Goal: Task Accomplishment & Management: Manage account settings

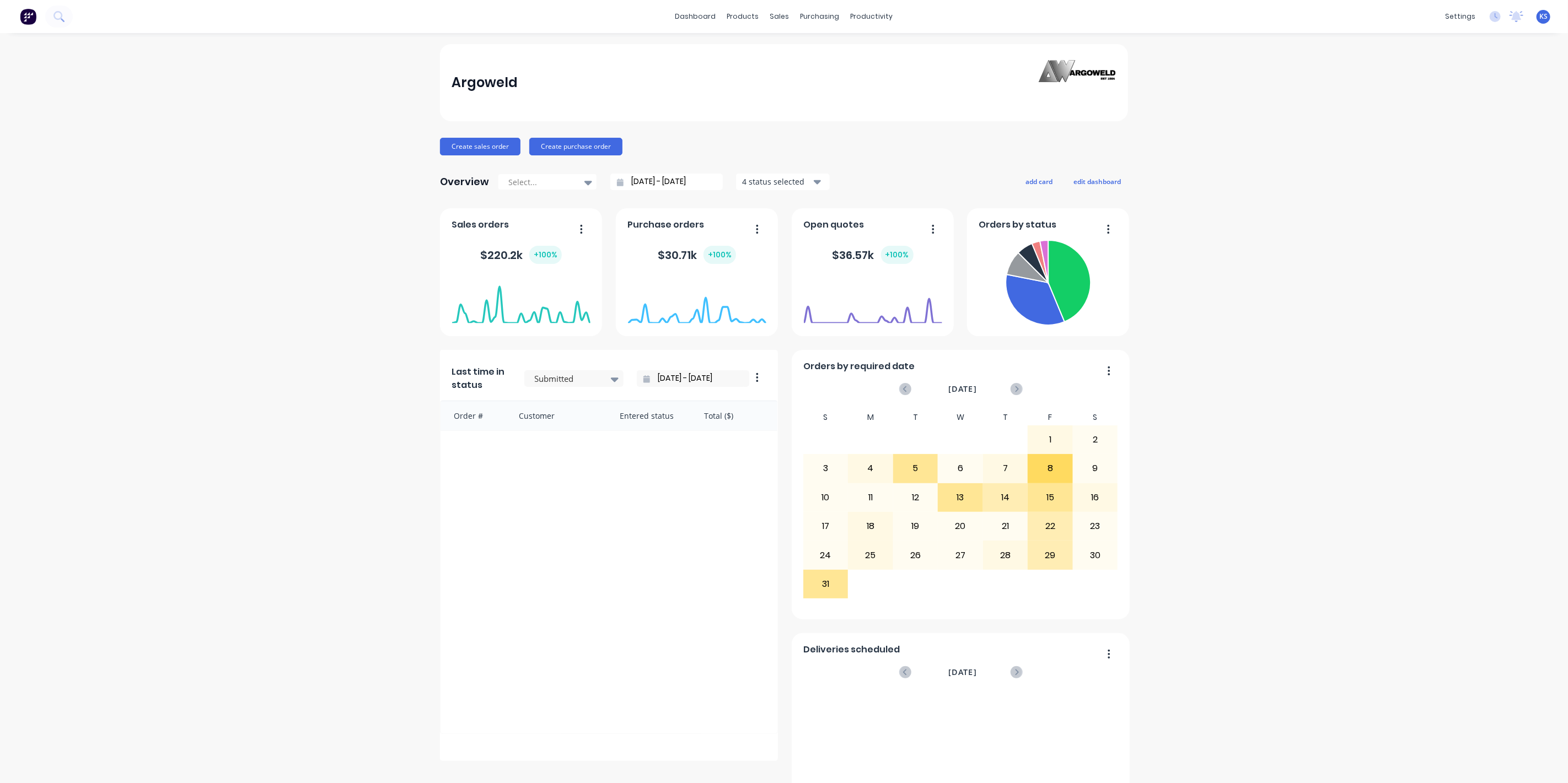
click at [62, 20] on icon at bounding box center [62, 20] width 4 height 4
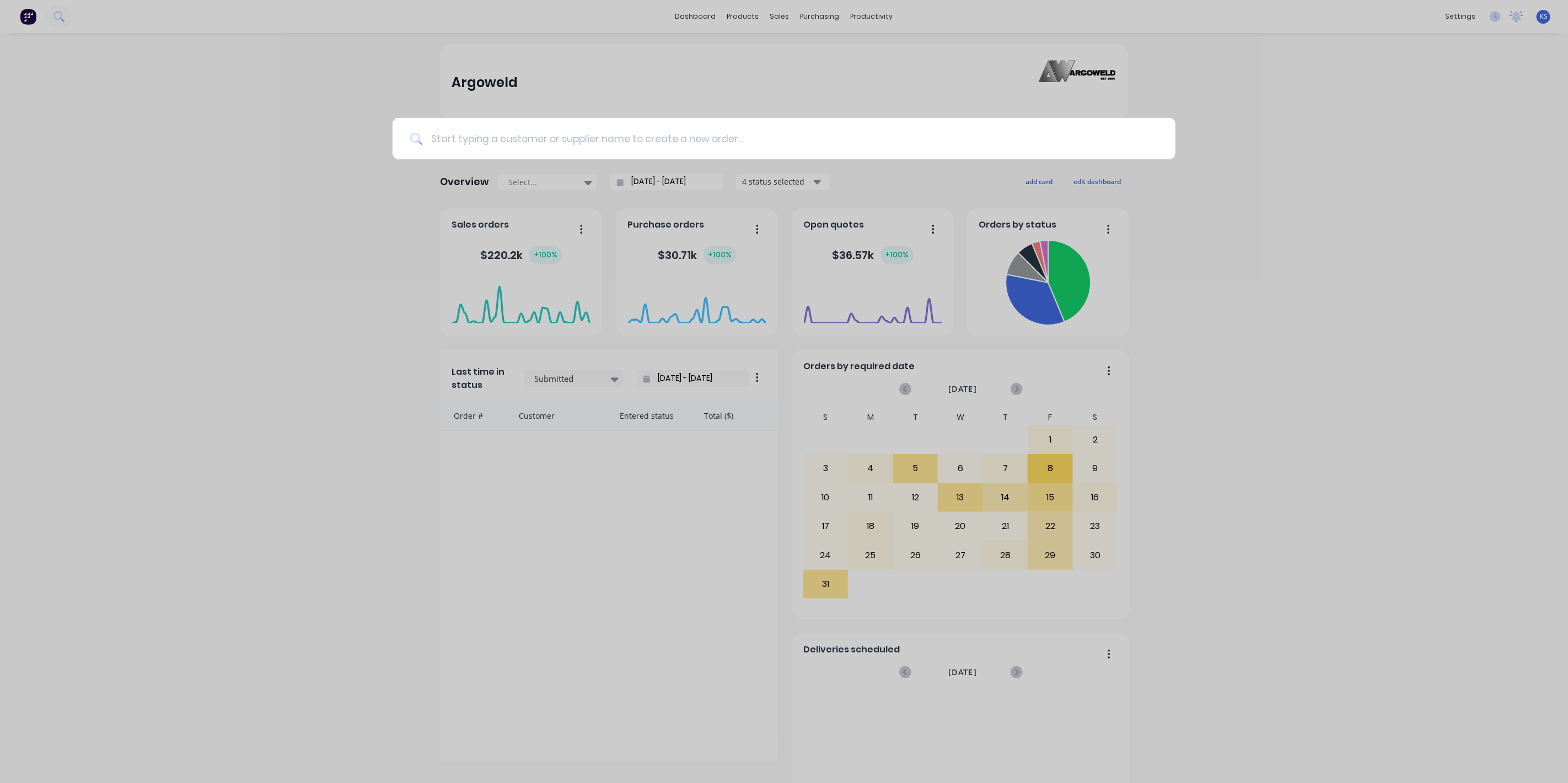
click at [464, 137] on input at bounding box center [790, 138] width 736 height 41
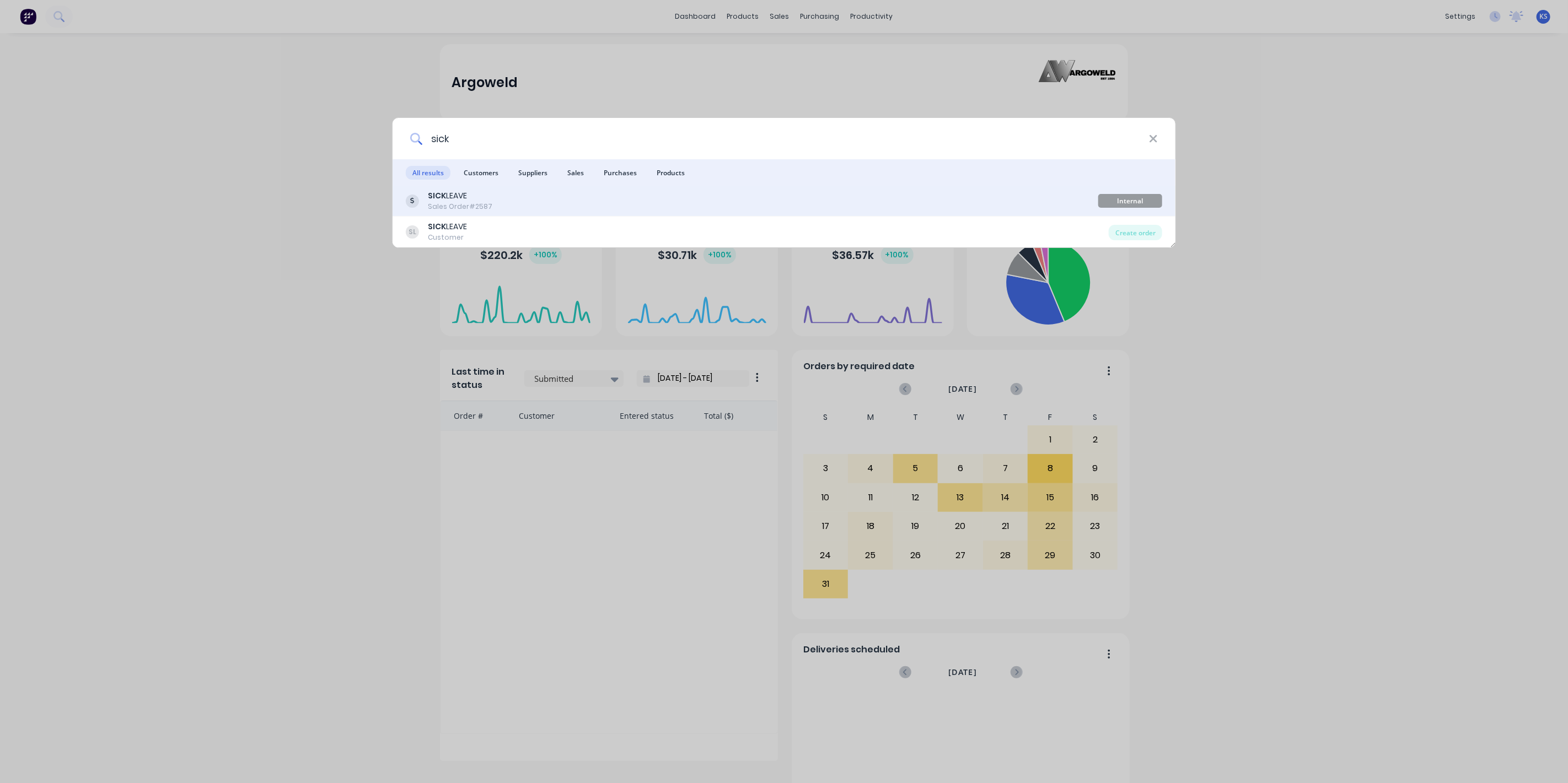
type input "sick"
click at [1128, 199] on div "Internal Argoweld Jobs" at bounding box center [1130, 201] width 64 height 14
click at [477, 196] on div "SICK LEAVE" at bounding box center [460, 196] width 64 height 11
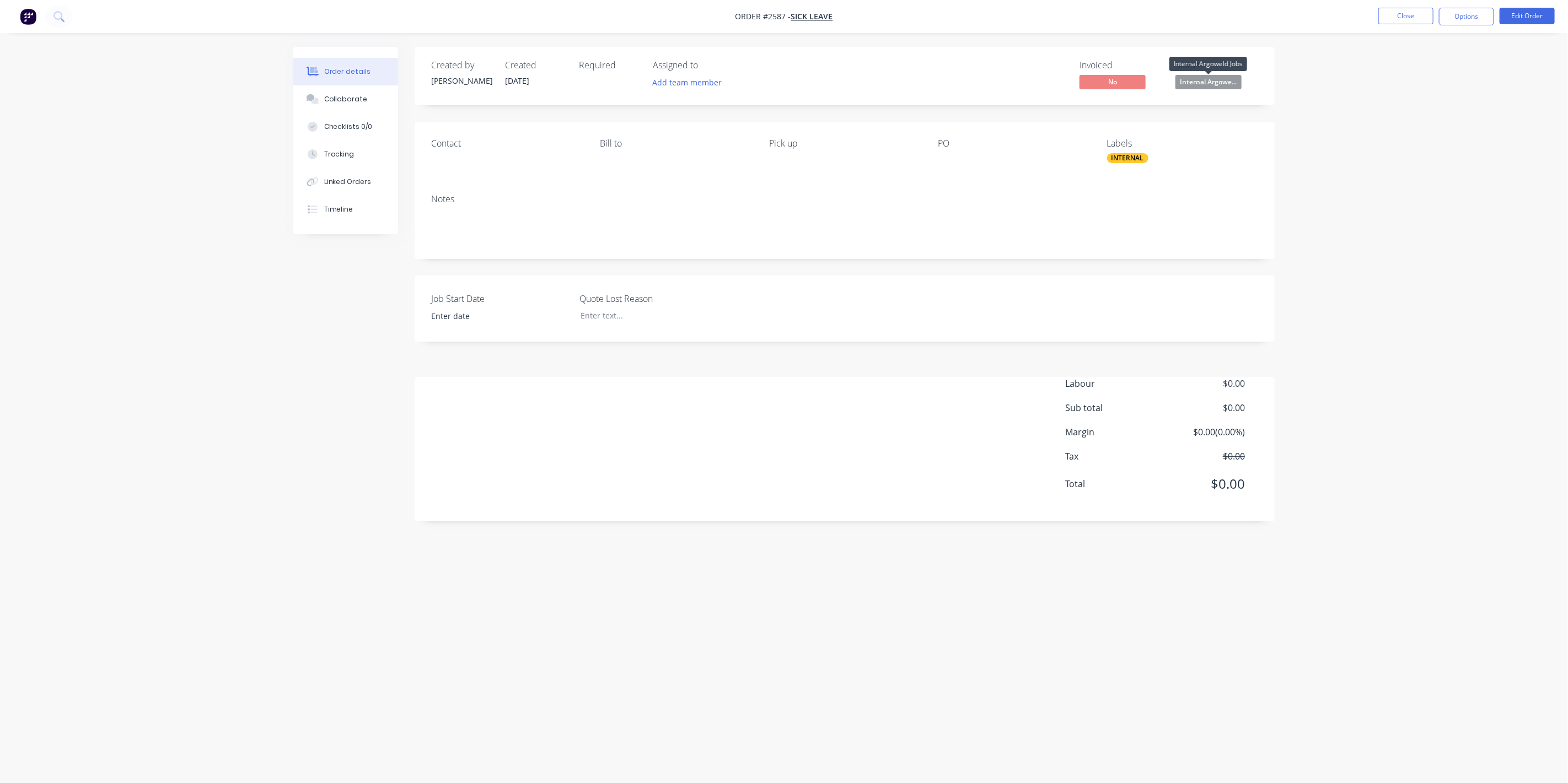
click at [1229, 83] on span "Internal Argowe..." at bounding box center [1209, 82] width 66 height 14
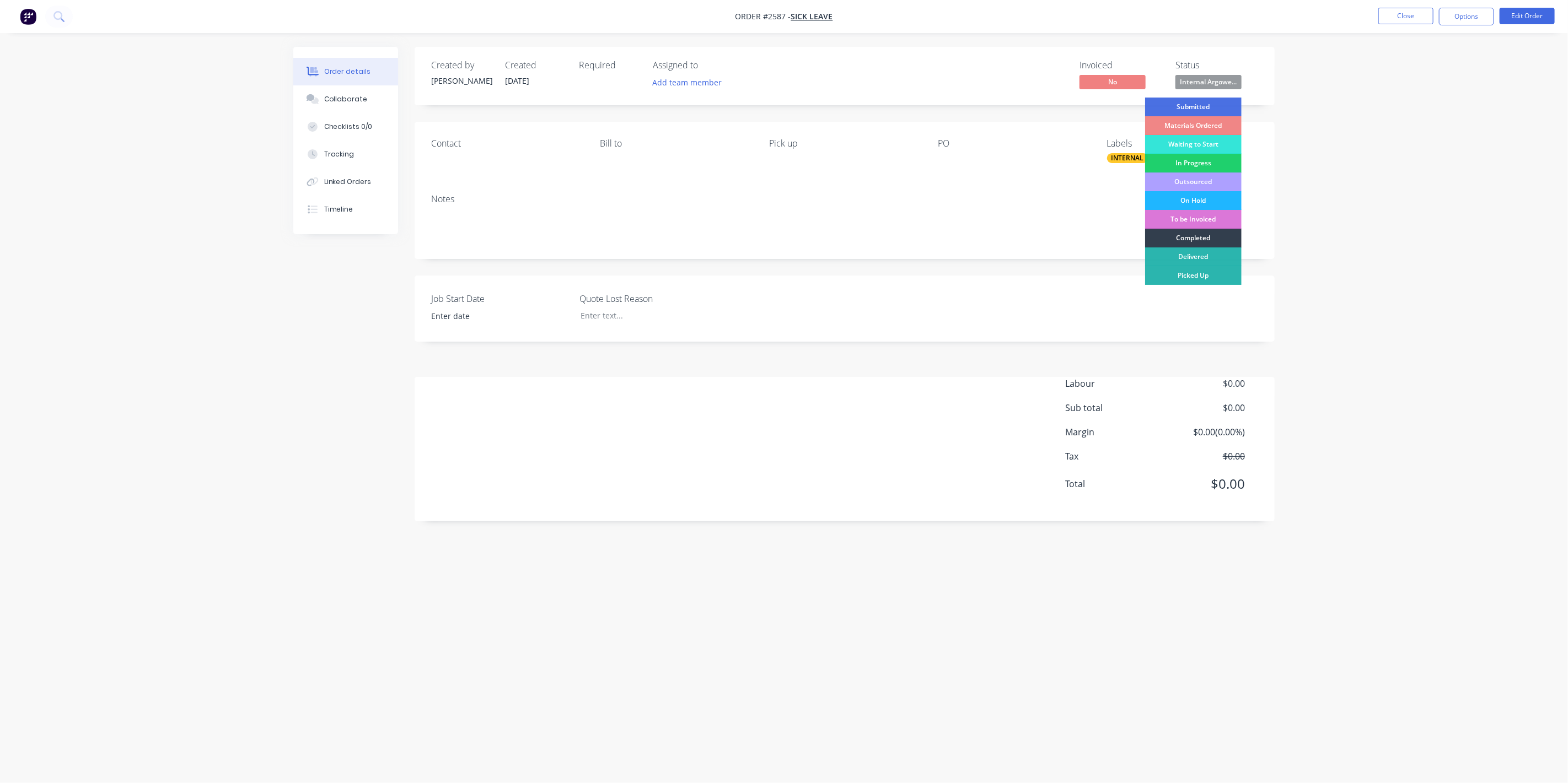
click at [1203, 195] on div "On Hold" at bounding box center [1193, 200] width 96 height 18
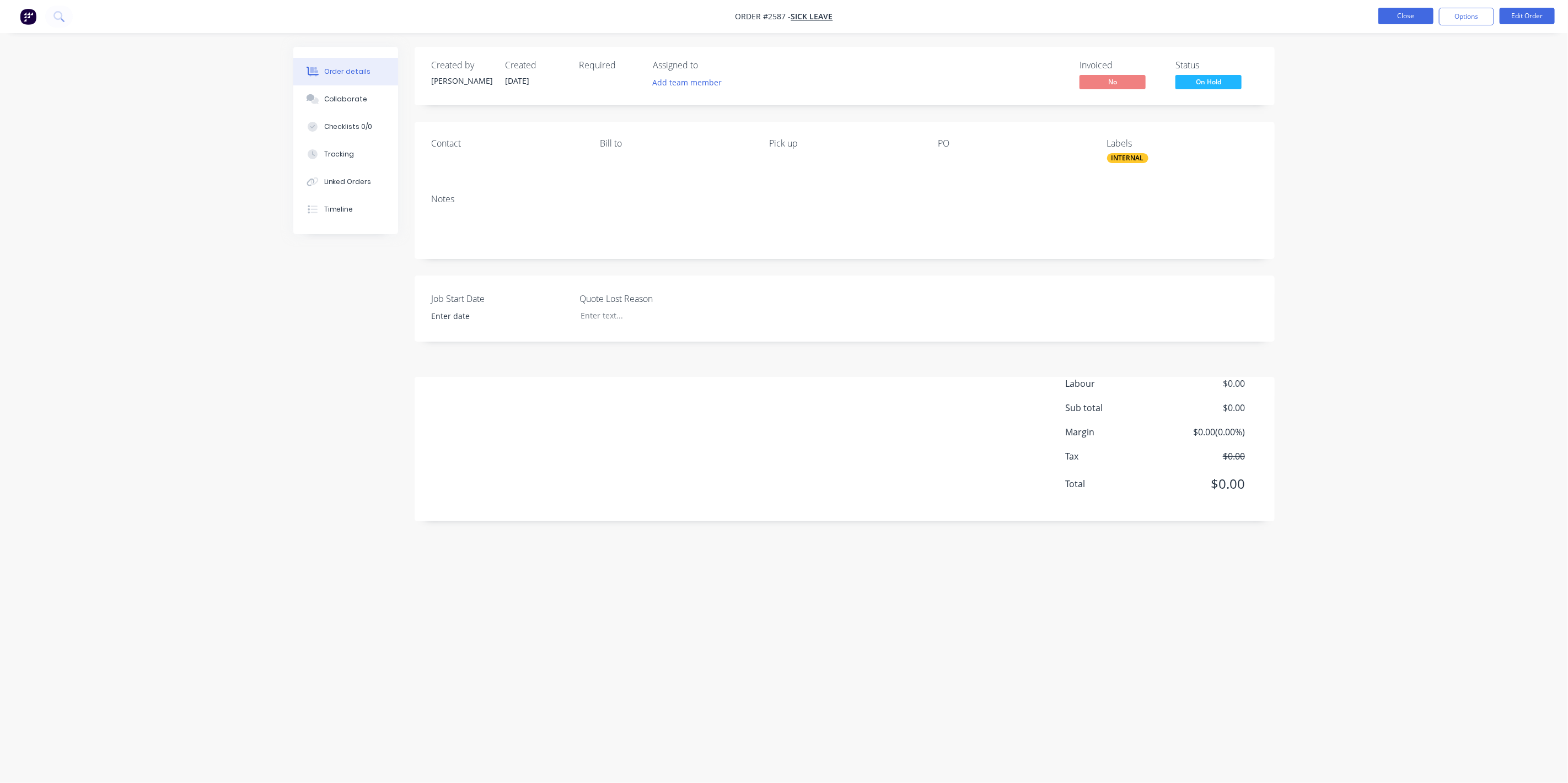
click at [1412, 17] on button "Close" at bounding box center [1405, 16] width 55 height 17
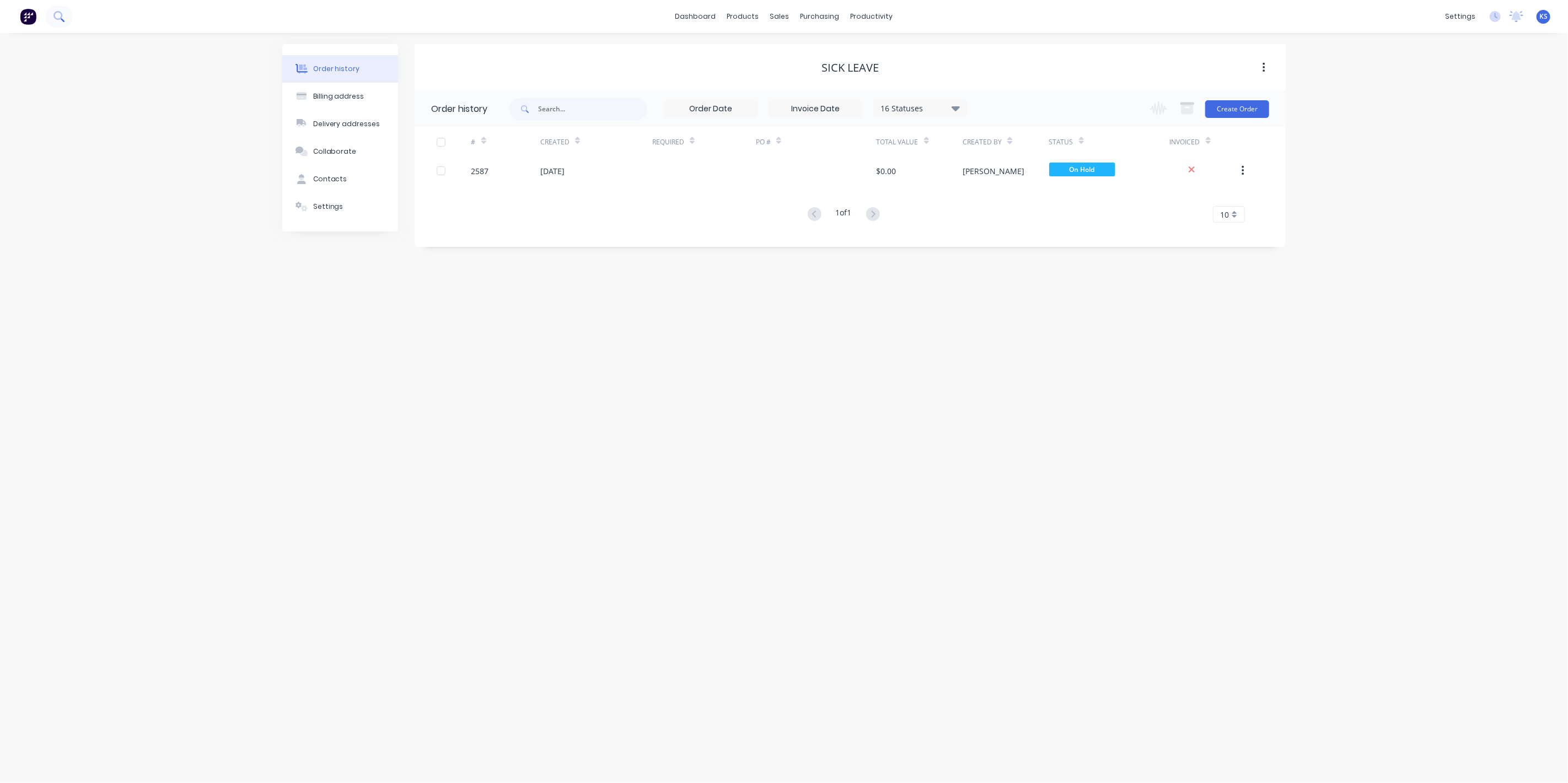
click at [63, 15] on icon at bounding box center [59, 16] width 10 height 10
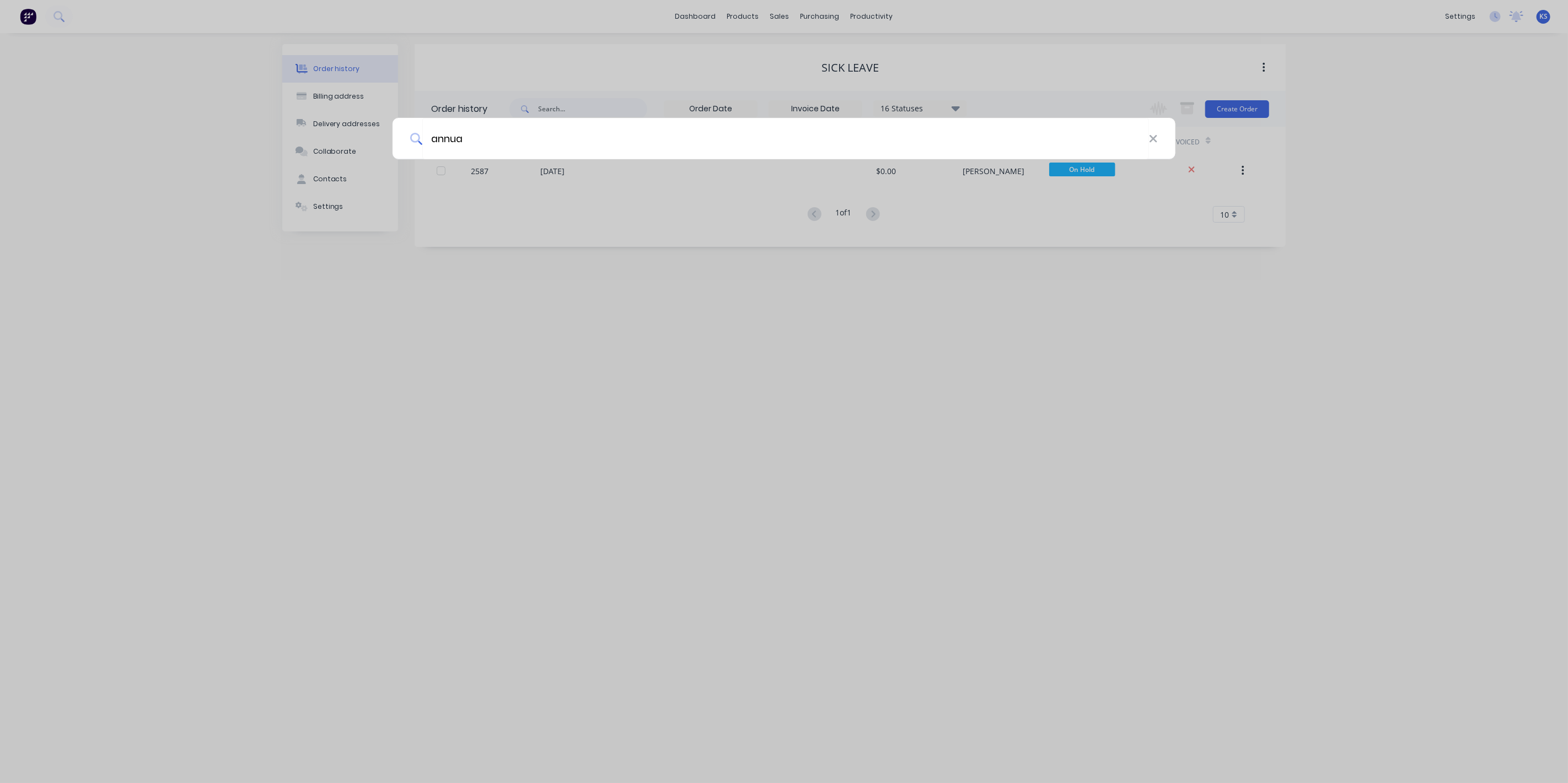
type input "annua"
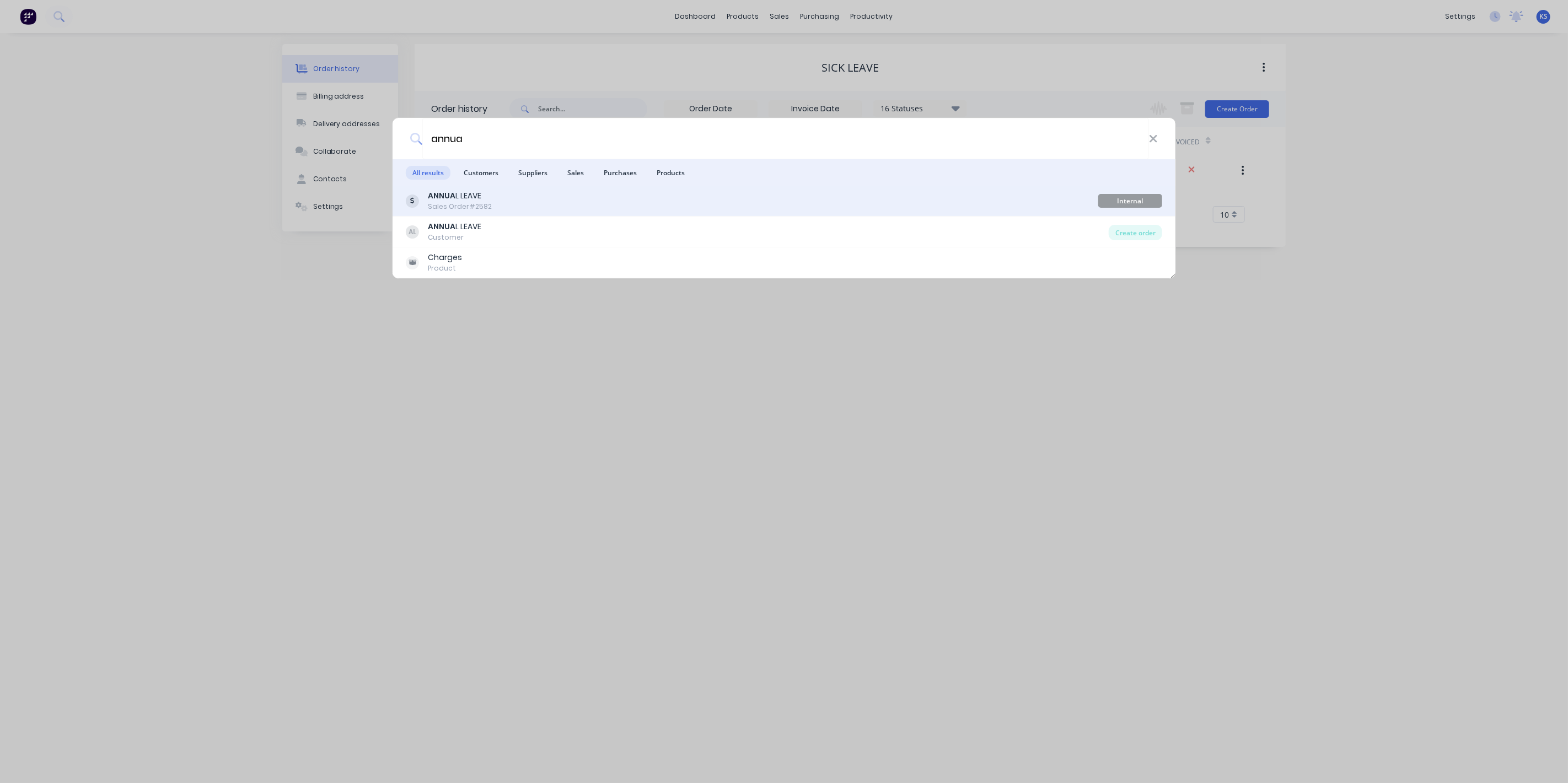
click at [1133, 206] on div "Internal Argoweld Jobs" at bounding box center [1130, 201] width 64 height 14
click at [1102, 198] on div "Internal Argoweld Jobs" at bounding box center [1130, 201] width 64 height 14
click at [474, 204] on div "Sales Order #2582" at bounding box center [460, 207] width 64 height 10
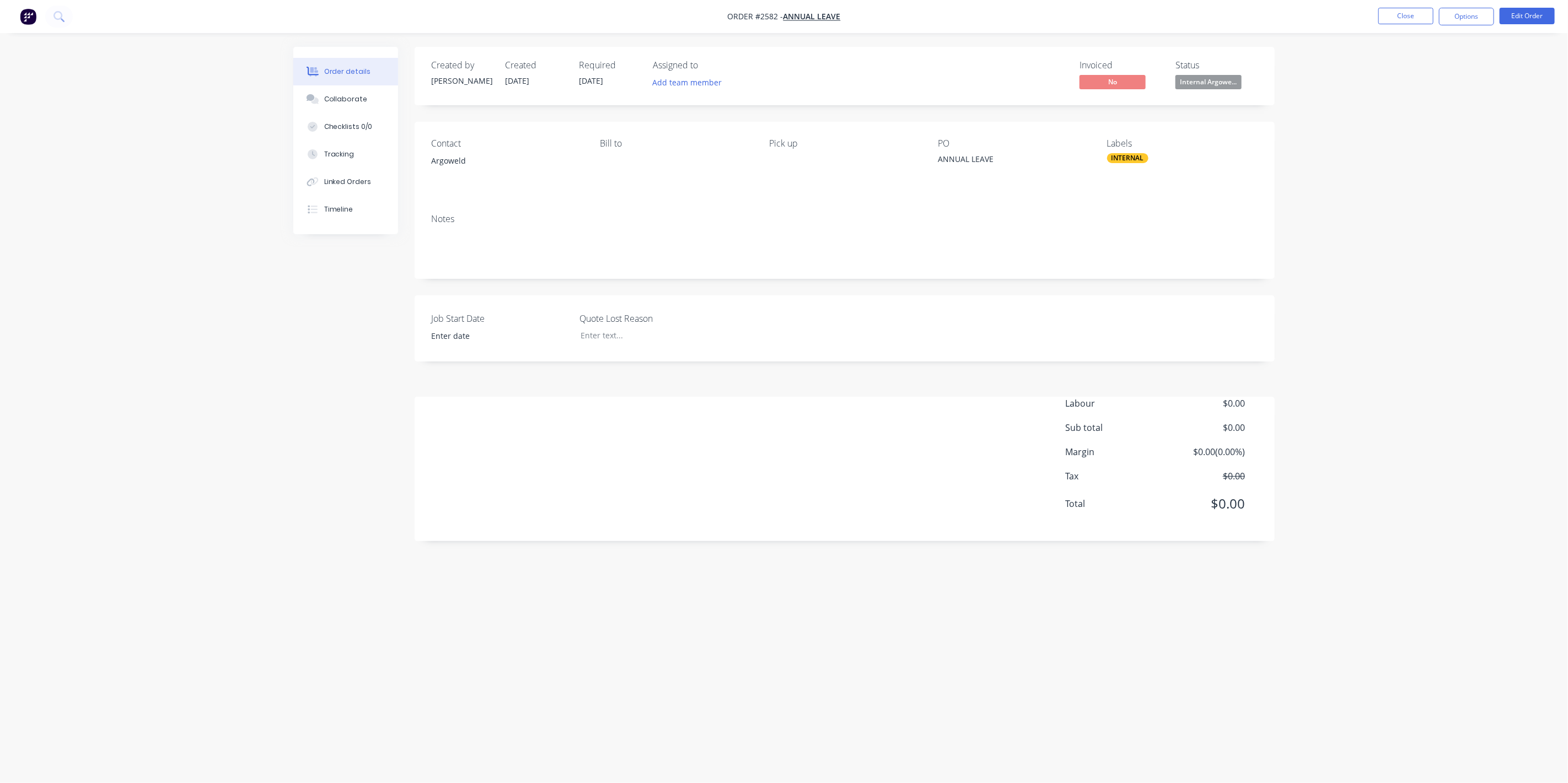
click at [1193, 83] on span "Internal Argowe..." at bounding box center [1209, 82] width 66 height 14
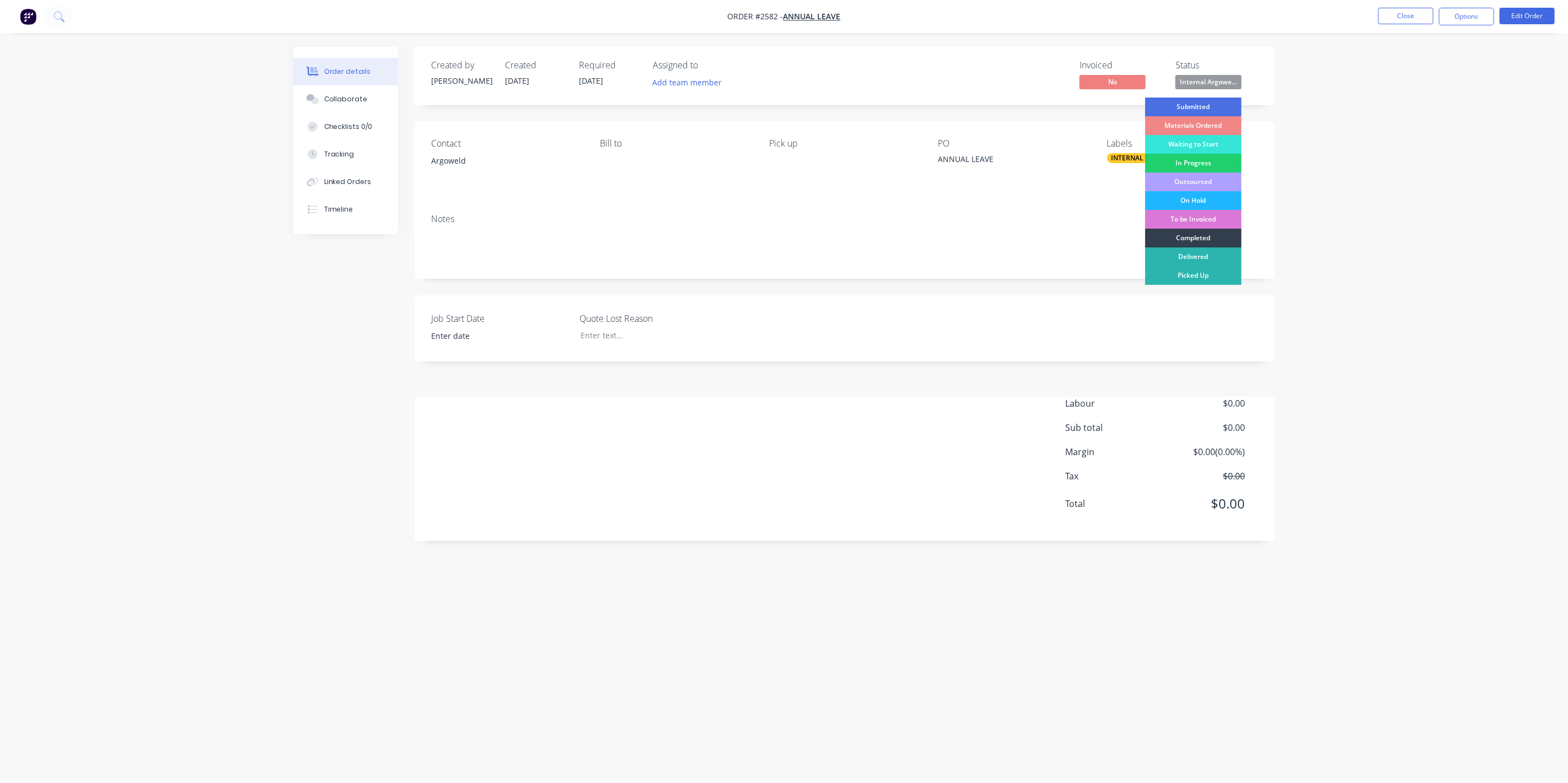
click at [1175, 197] on div "On Hold" at bounding box center [1193, 200] width 96 height 18
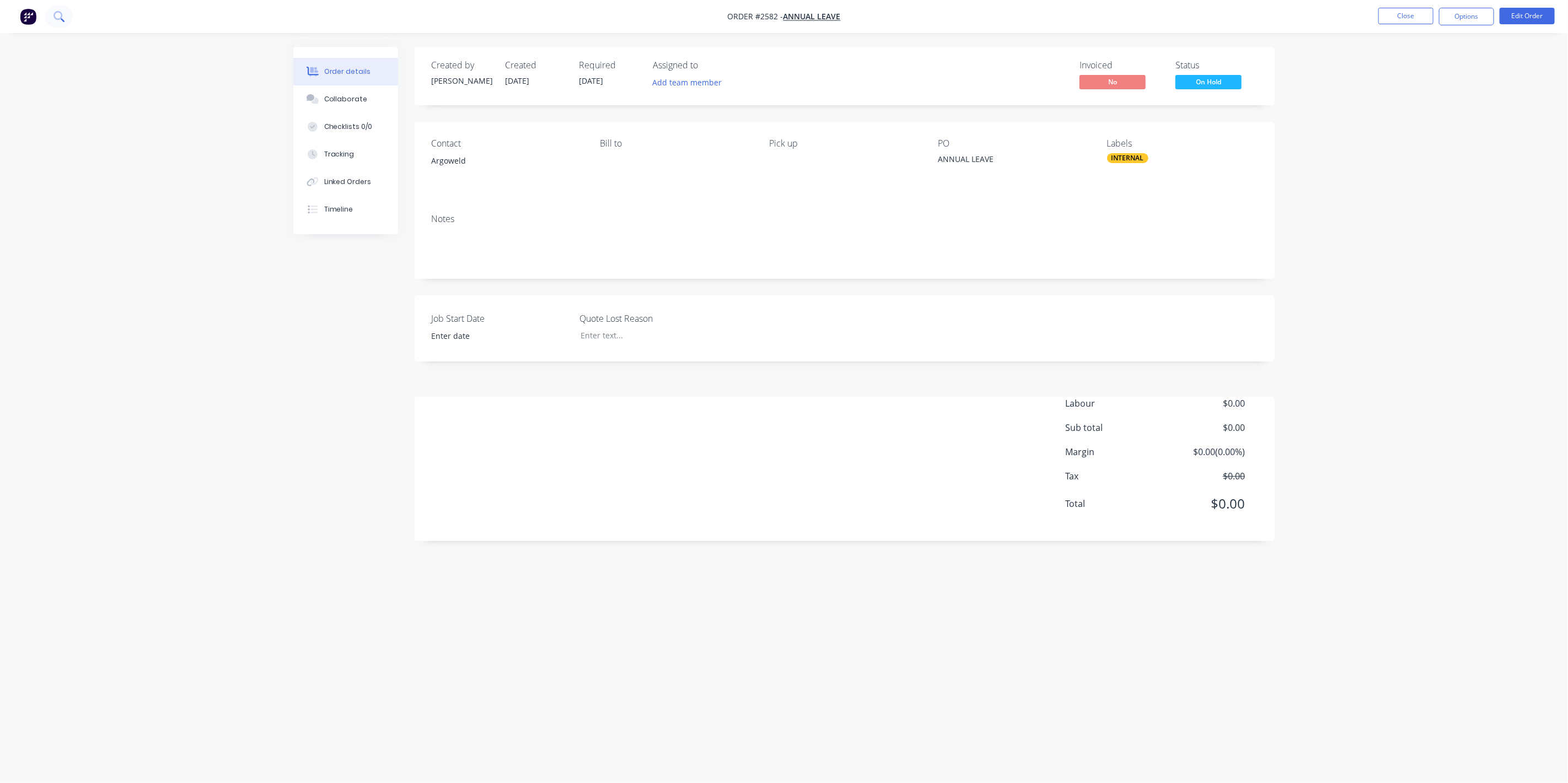
click at [64, 11] on button at bounding box center [59, 17] width 27 height 22
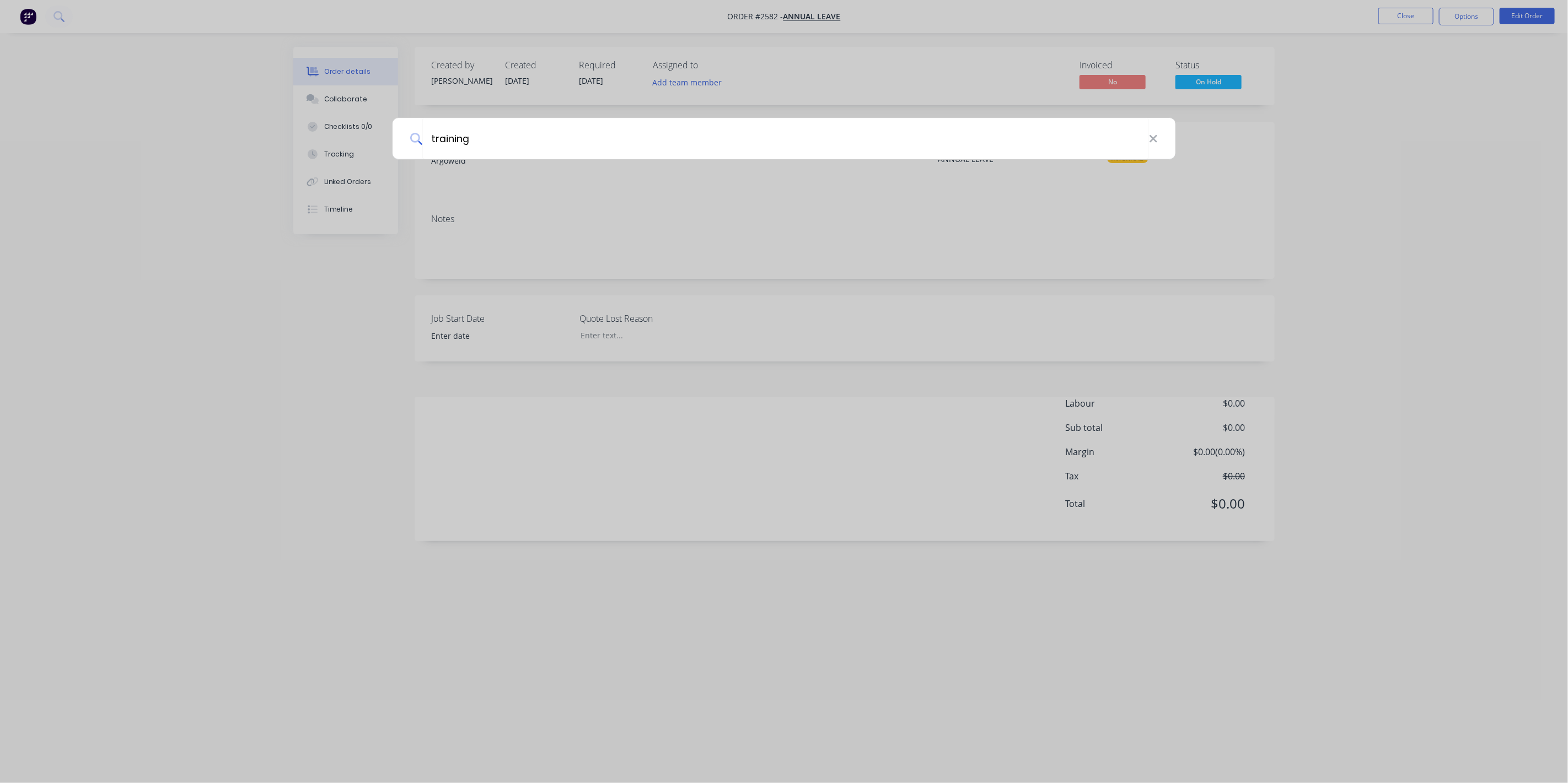
type input "training"
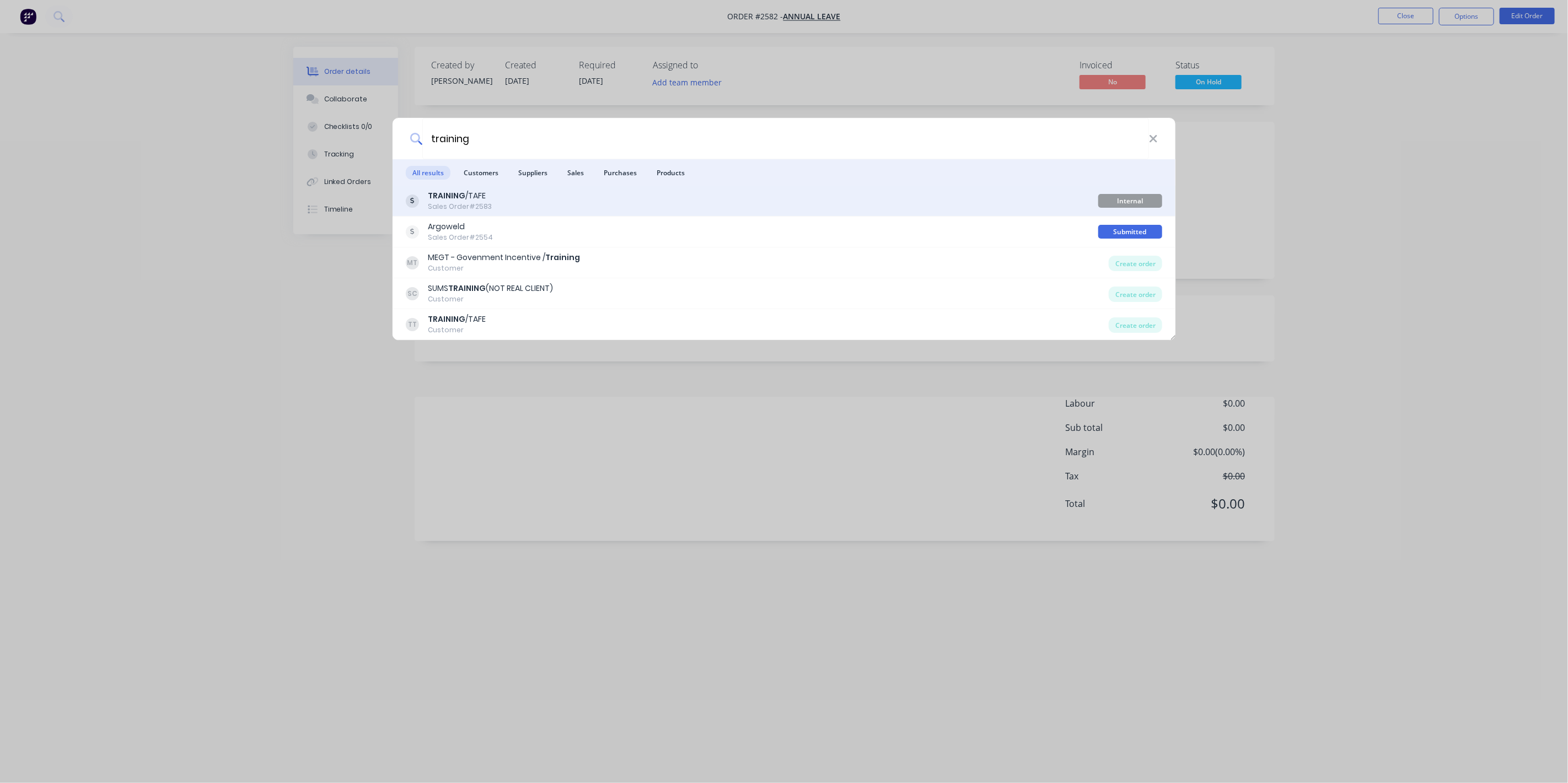
click at [1120, 199] on div "Internal Argoweld Jobs" at bounding box center [1130, 201] width 64 height 14
click at [460, 197] on b "TRAINING" at bounding box center [446, 195] width 38 height 11
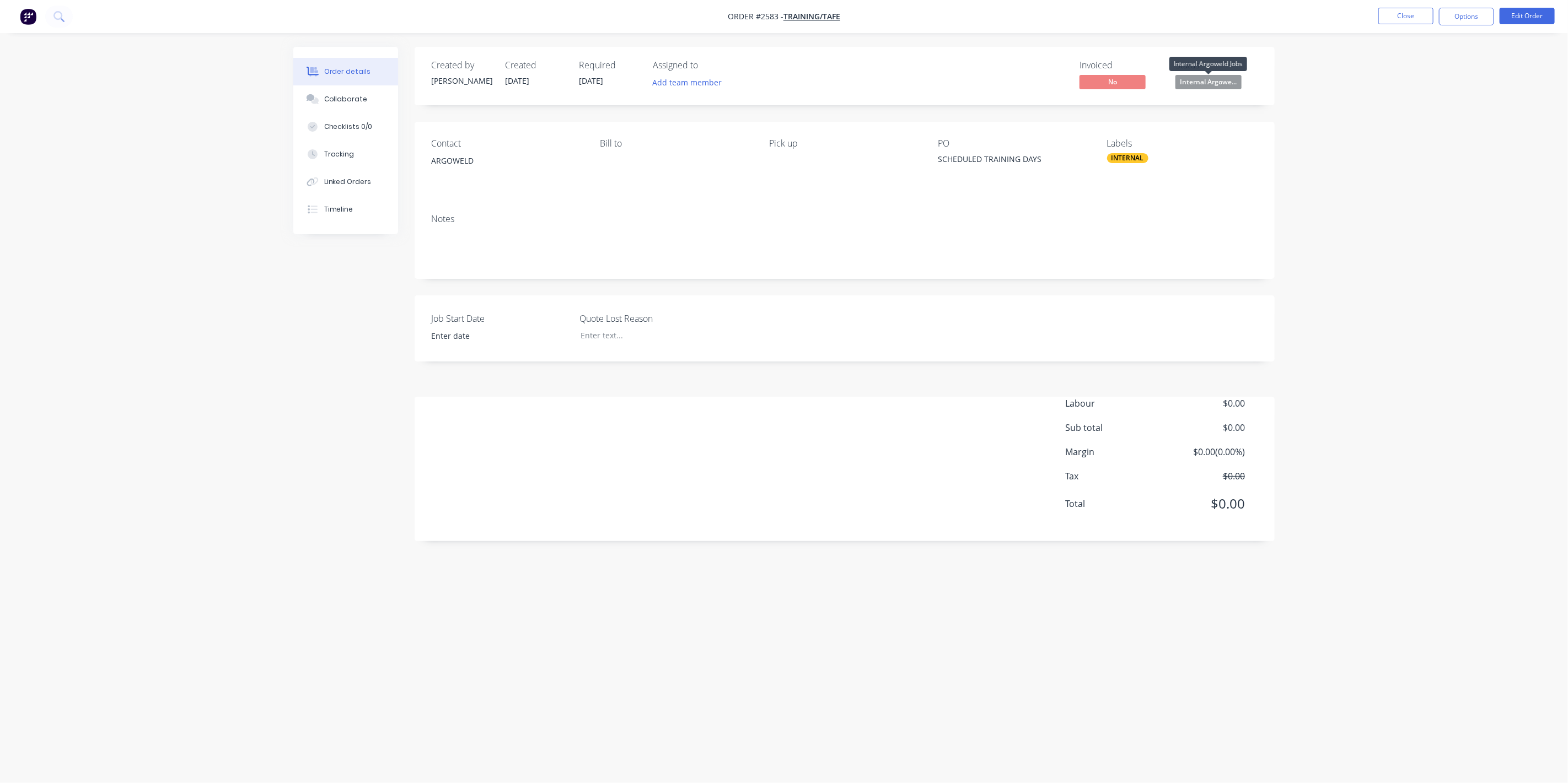
click at [1228, 83] on span "Internal Argowe..." at bounding box center [1209, 82] width 66 height 14
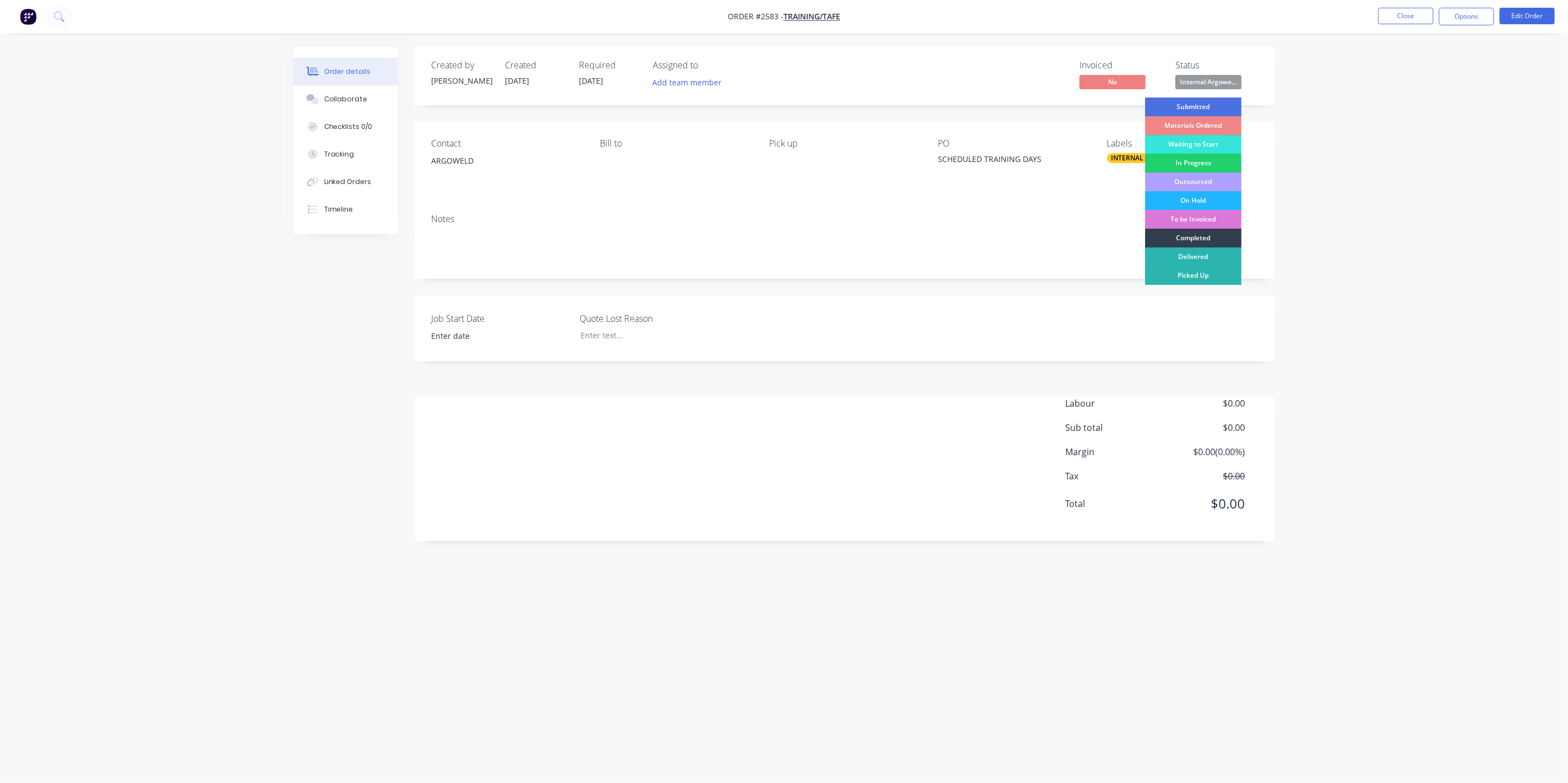
click at [1181, 199] on div "On Hold" at bounding box center [1193, 200] width 96 height 18
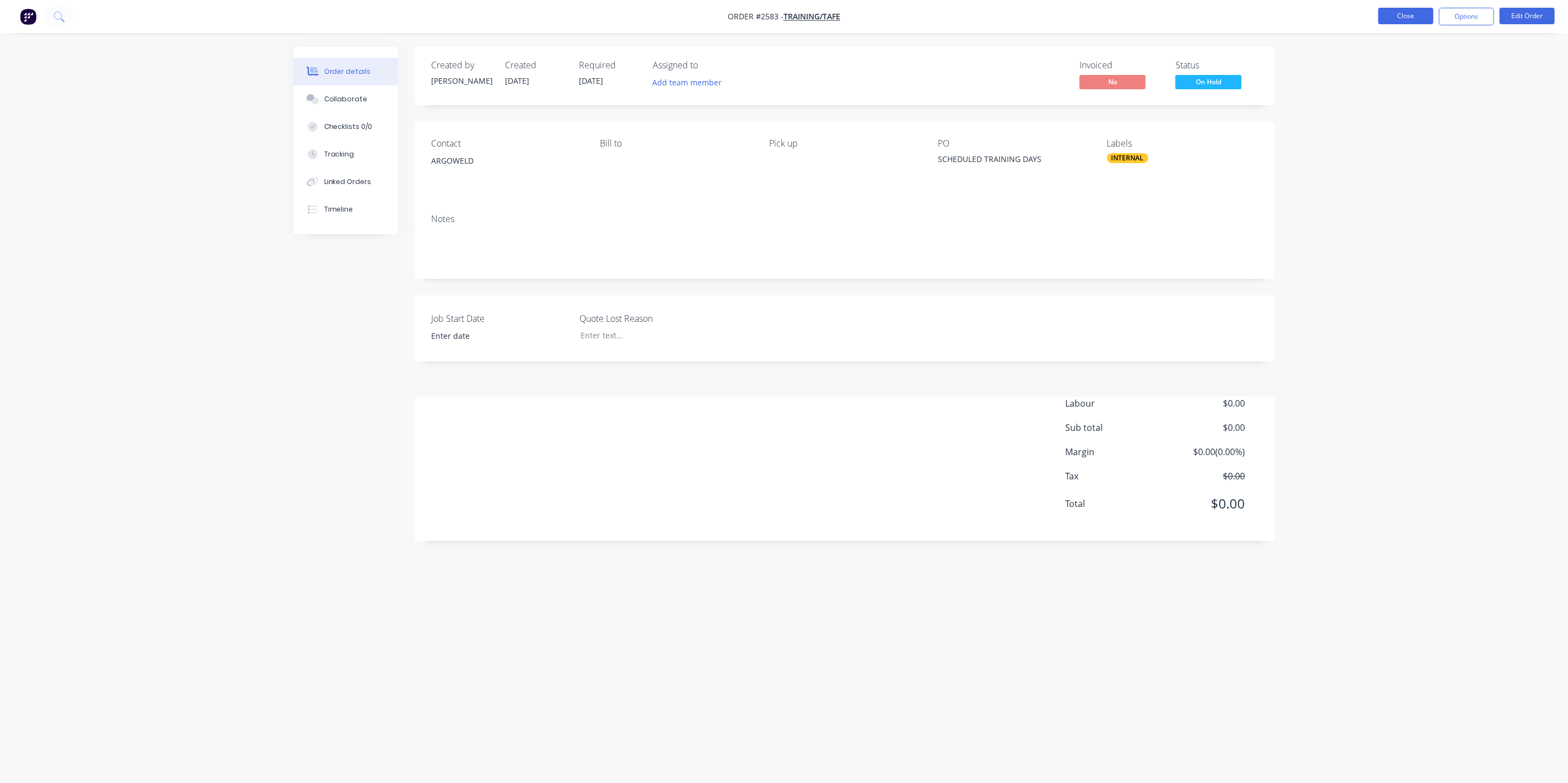
click at [1418, 11] on button "Close" at bounding box center [1405, 16] width 55 height 17
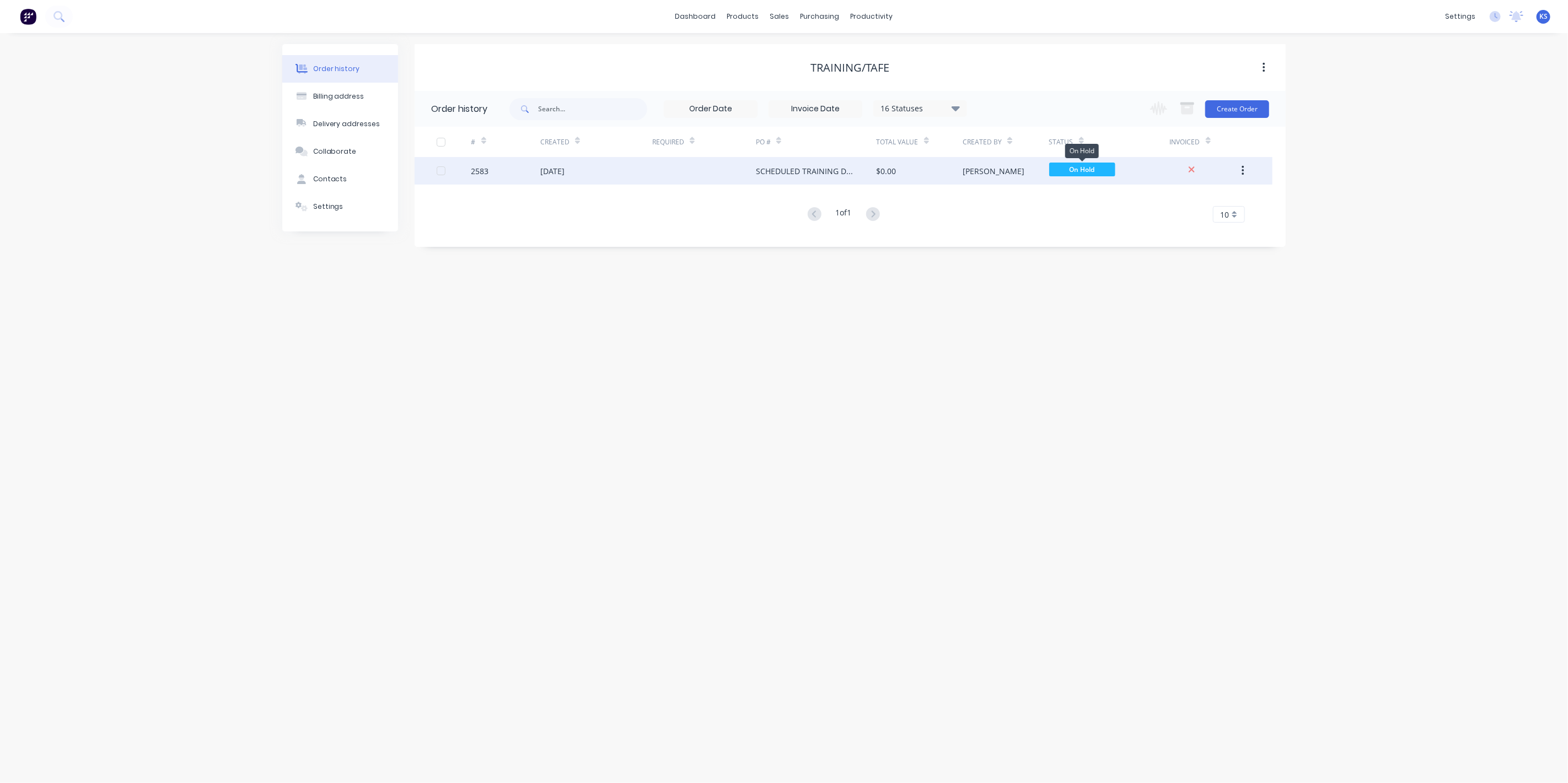
click at [1101, 165] on span "On Hold" at bounding box center [1082, 169] width 66 height 14
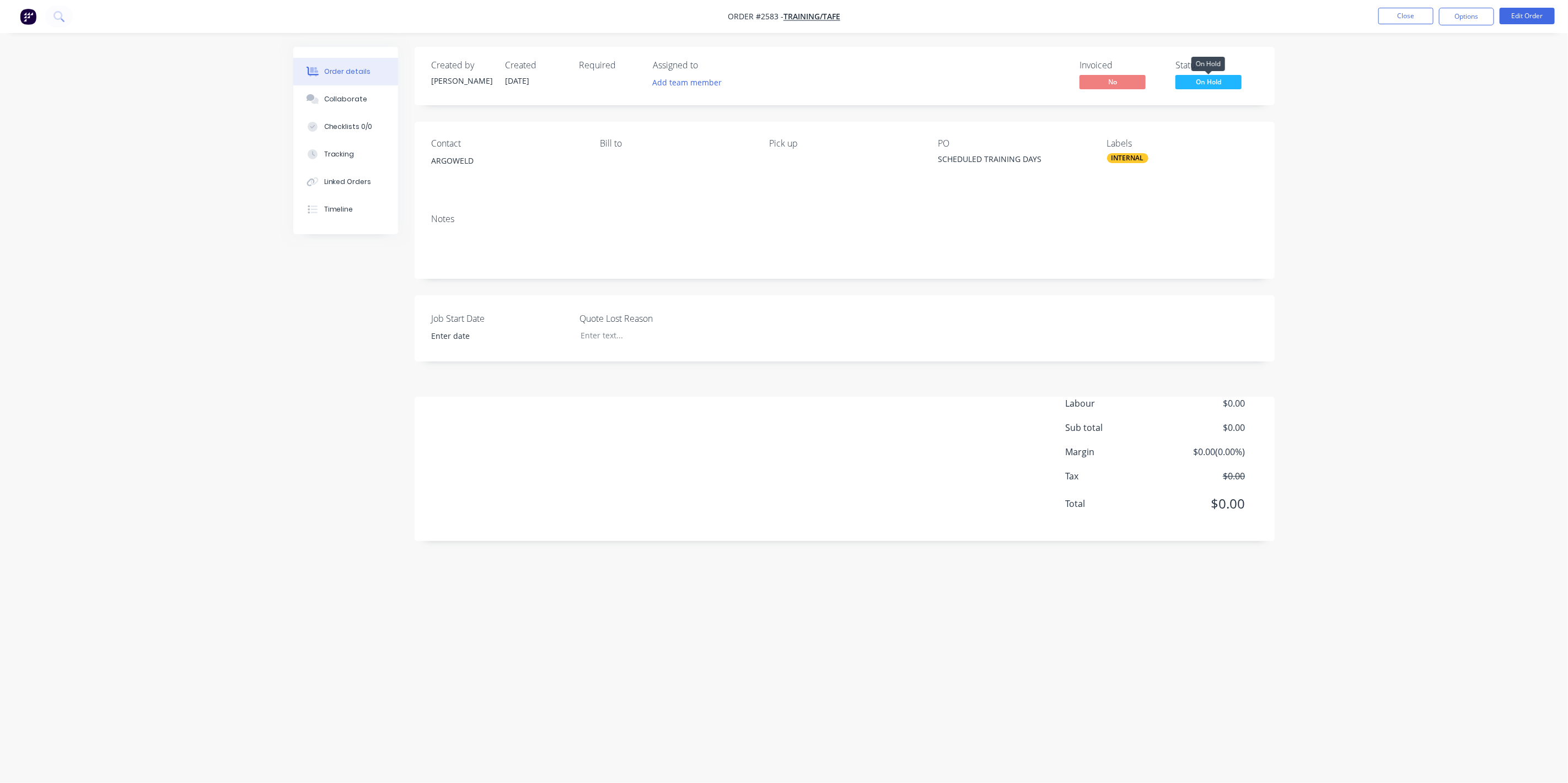
click at [1205, 79] on span "On Hold" at bounding box center [1209, 82] width 66 height 14
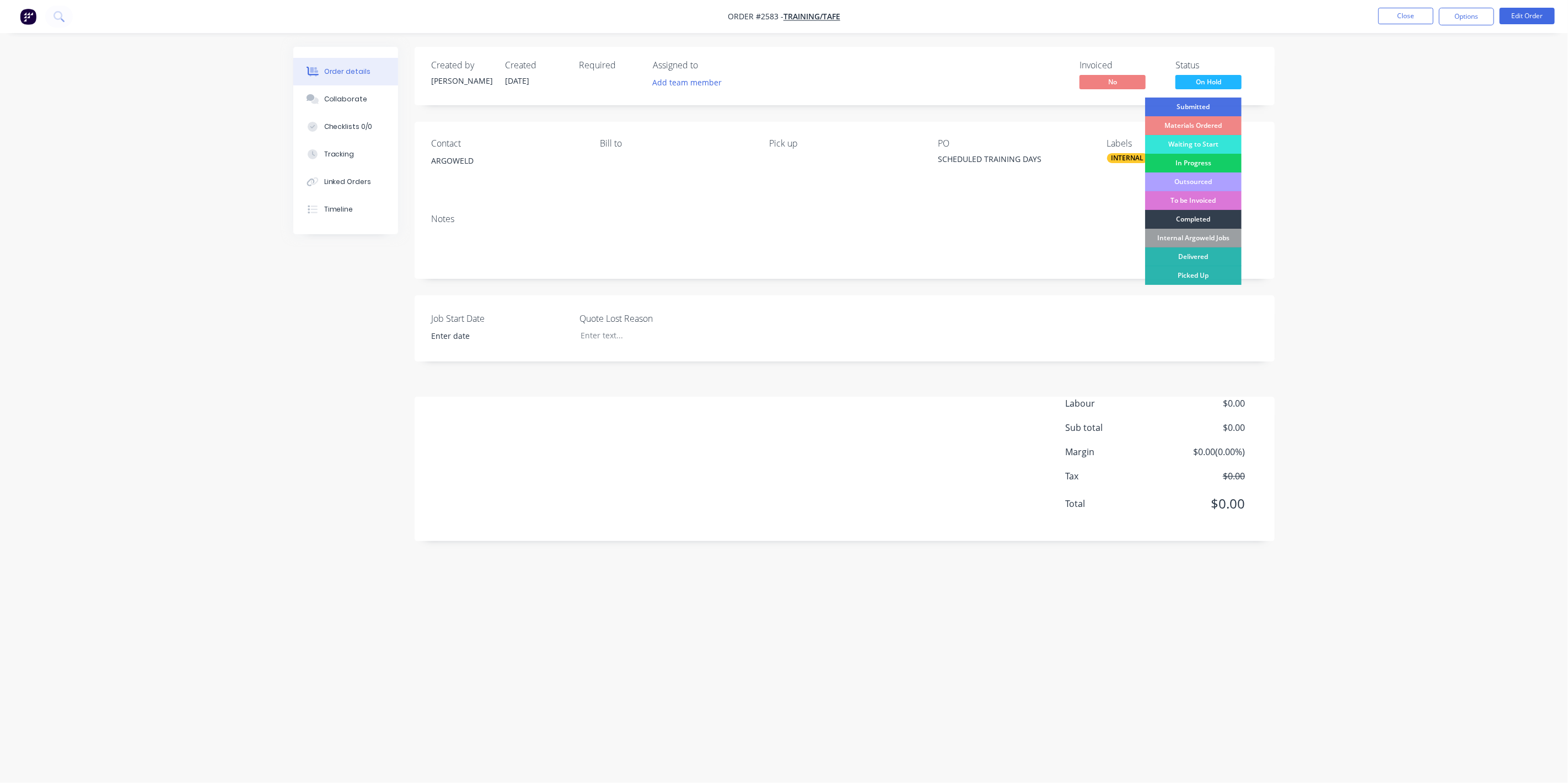
click at [1173, 168] on div "In Progress" at bounding box center [1193, 162] width 96 height 18
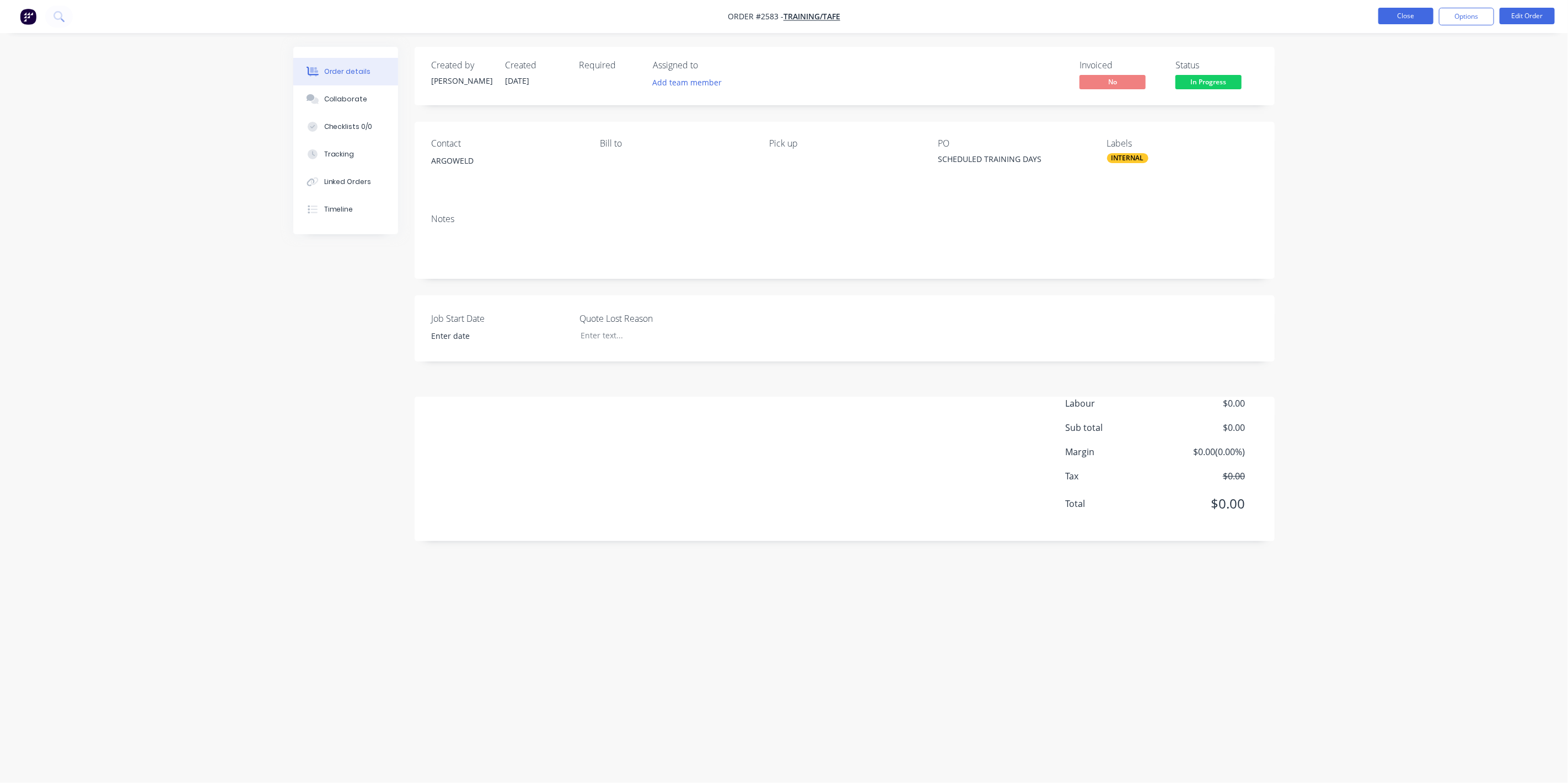
click at [1386, 11] on button "Close" at bounding box center [1405, 16] width 55 height 17
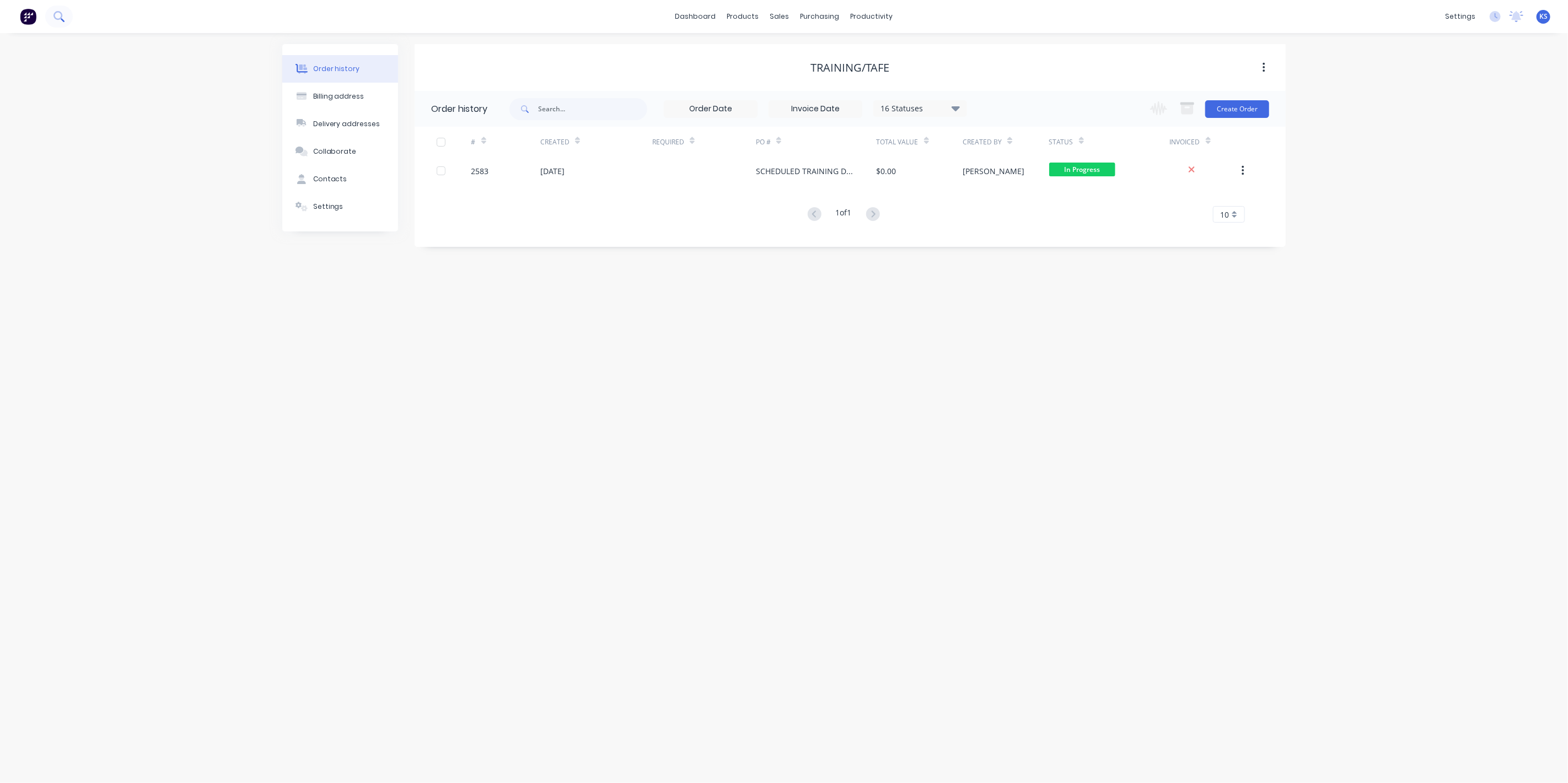
click at [57, 12] on icon at bounding box center [58, 15] width 9 height 9
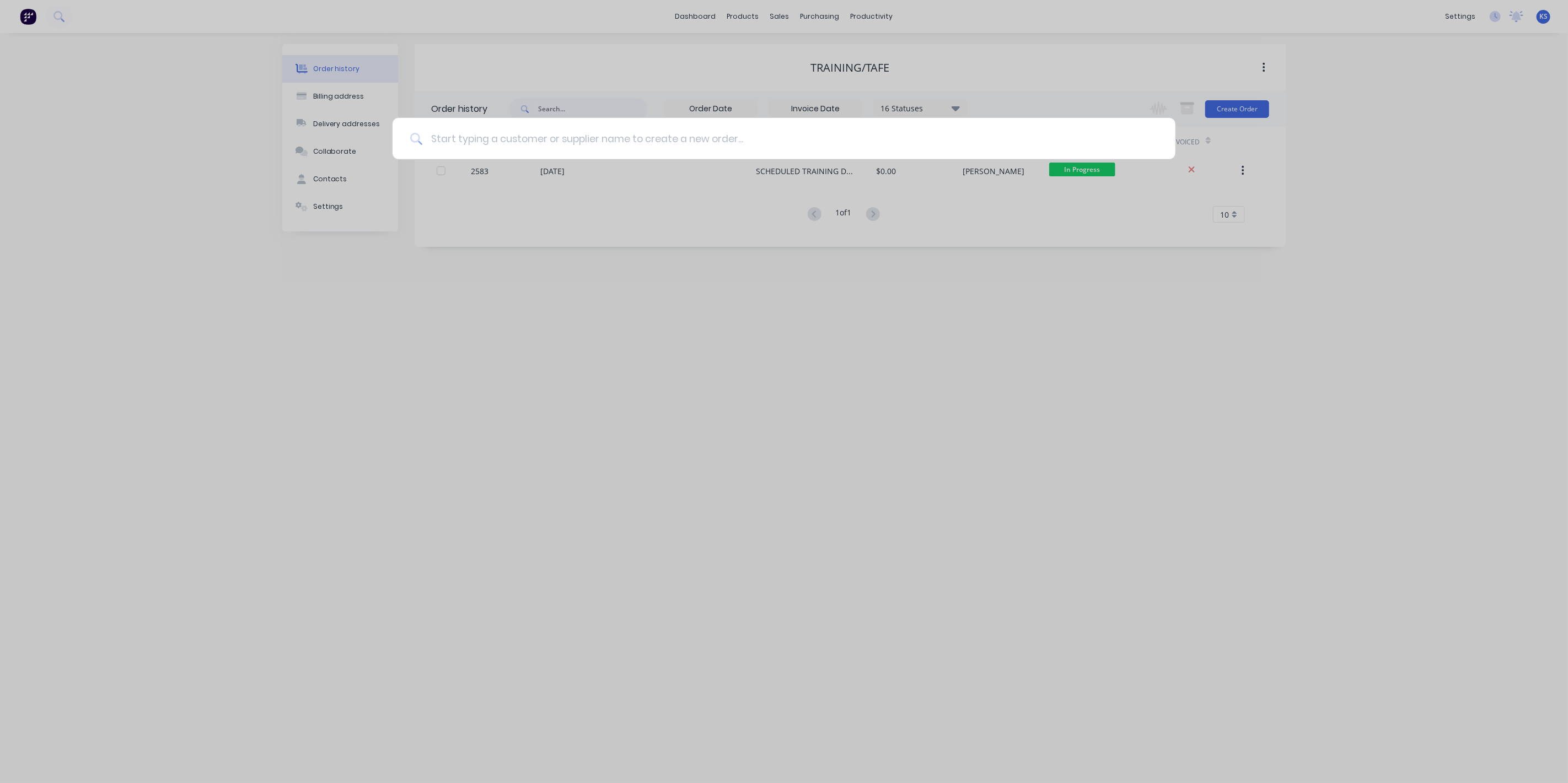
click at [454, 137] on input at bounding box center [790, 138] width 736 height 41
type input "sic"
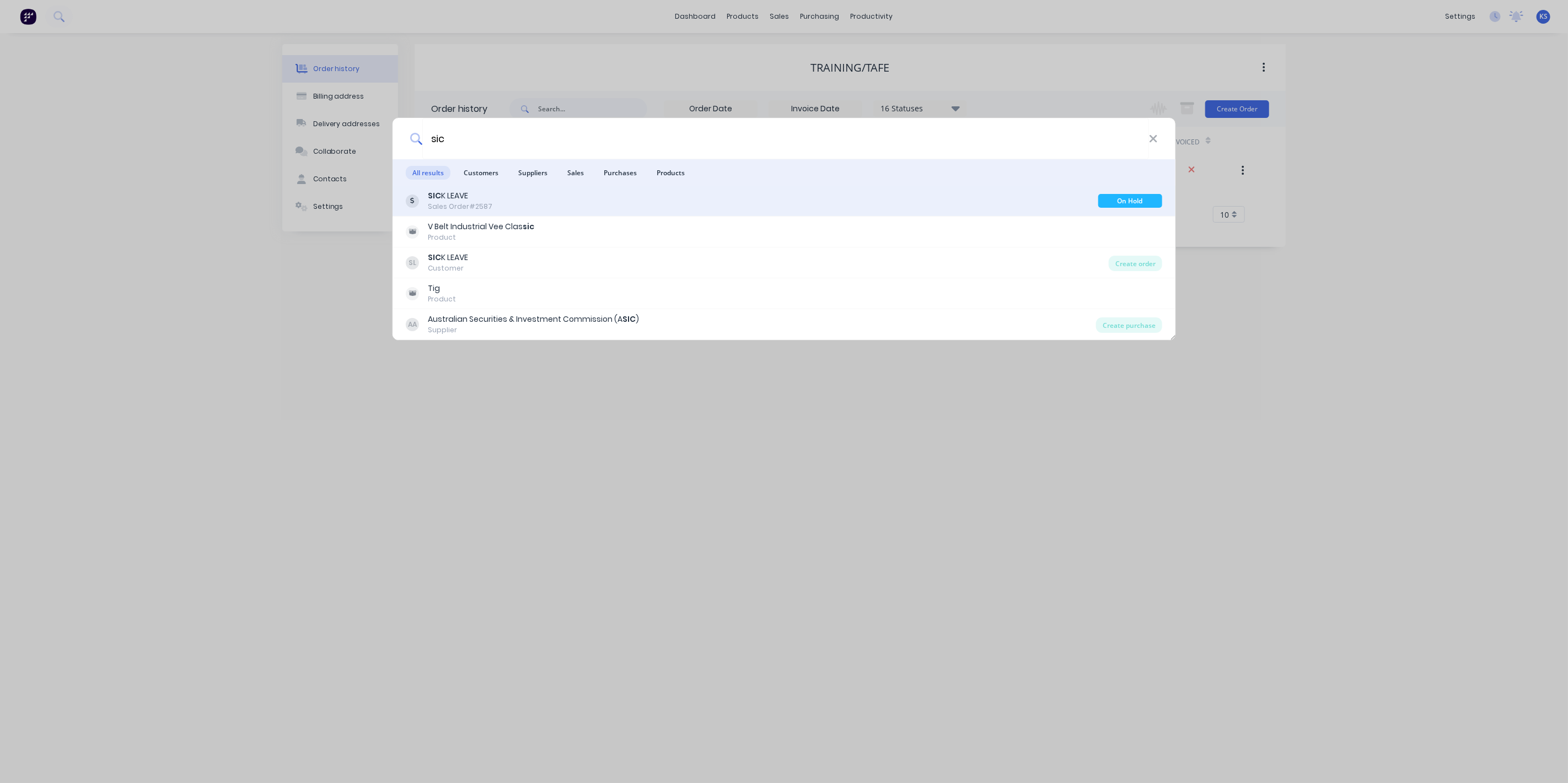
click at [519, 213] on div "SIC K LEAVE Sales Order #2587 On Hold" at bounding box center [784, 201] width 783 height 31
click at [447, 197] on div "SIC K LEAVE" at bounding box center [460, 196] width 64 height 11
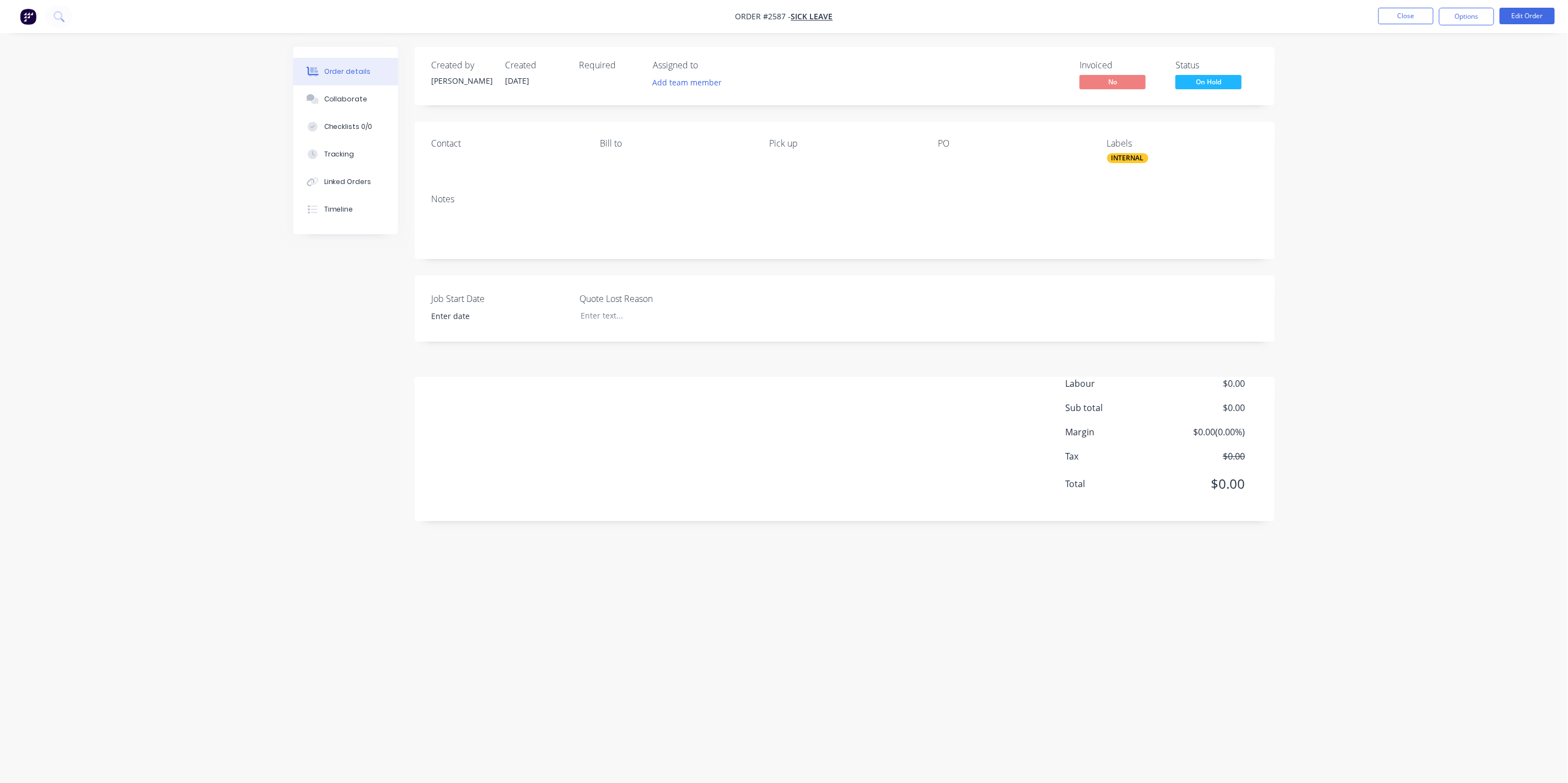
click at [1224, 78] on span "On Hold" at bounding box center [1209, 82] width 66 height 14
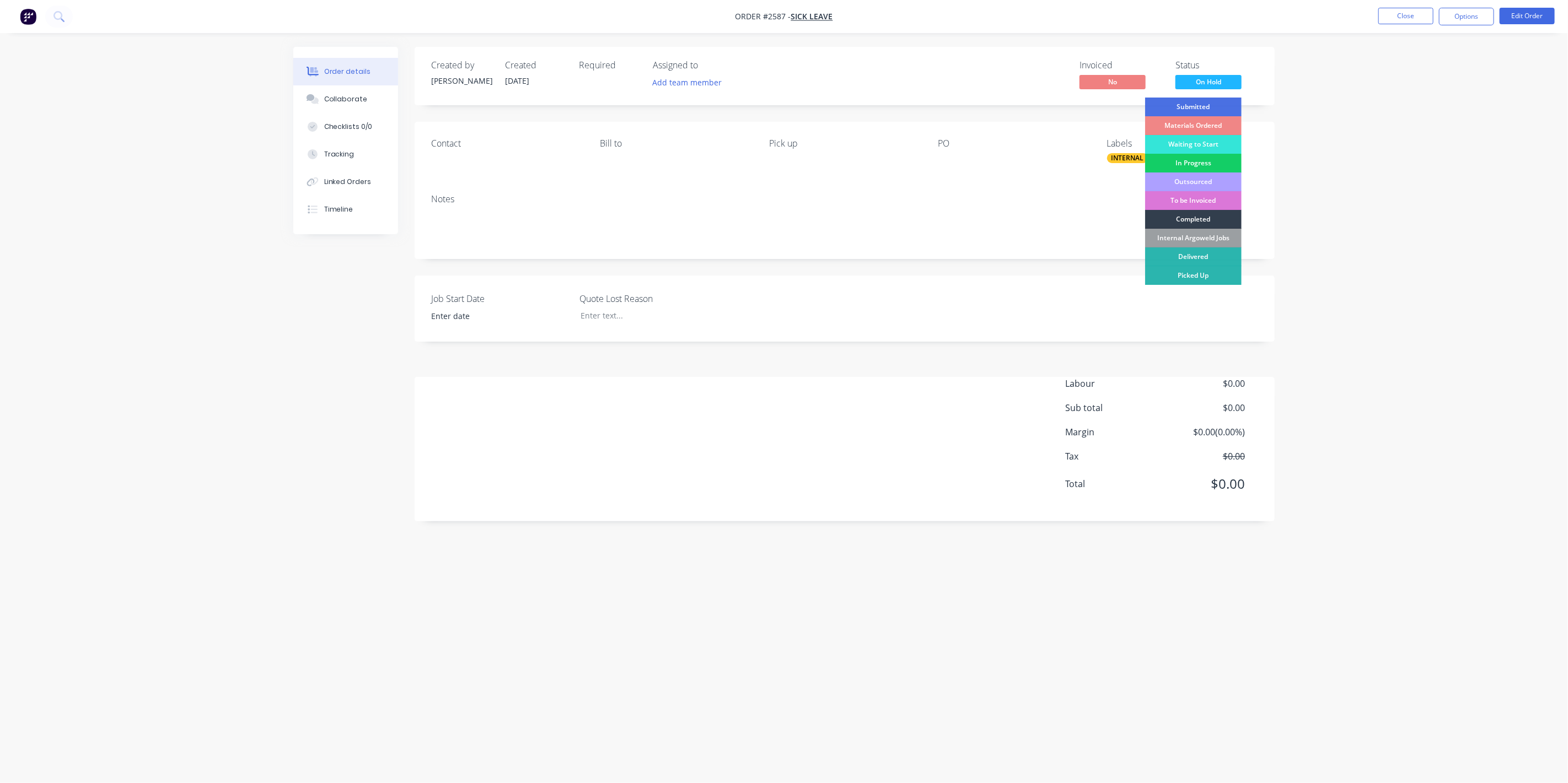
click at [1196, 165] on div "In Progress" at bounding box center [1193, 162] width 96 height 18
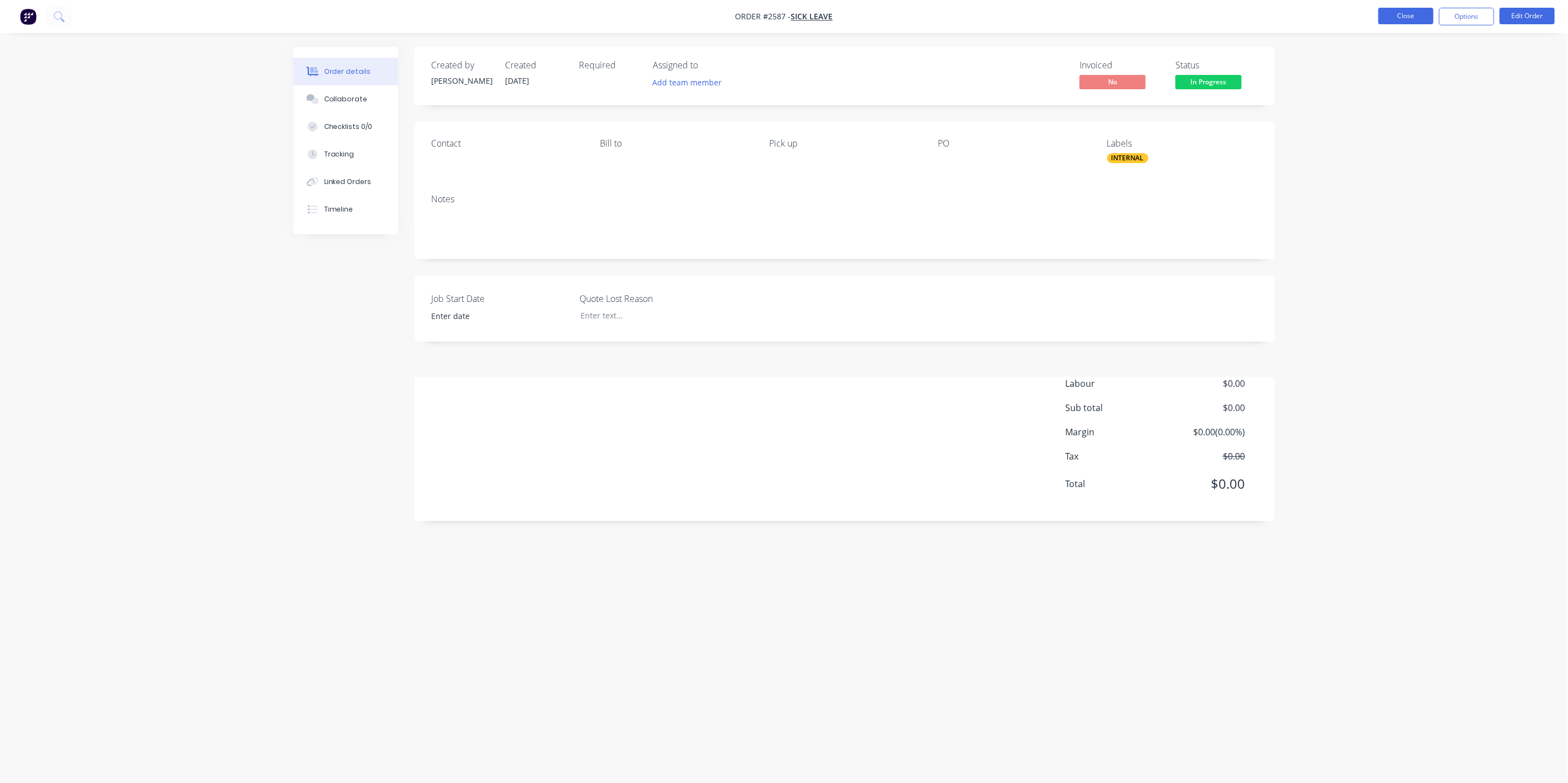
click at [1395, 11] on button "Close" at bounding box center [1405, 16] width 55 height 17
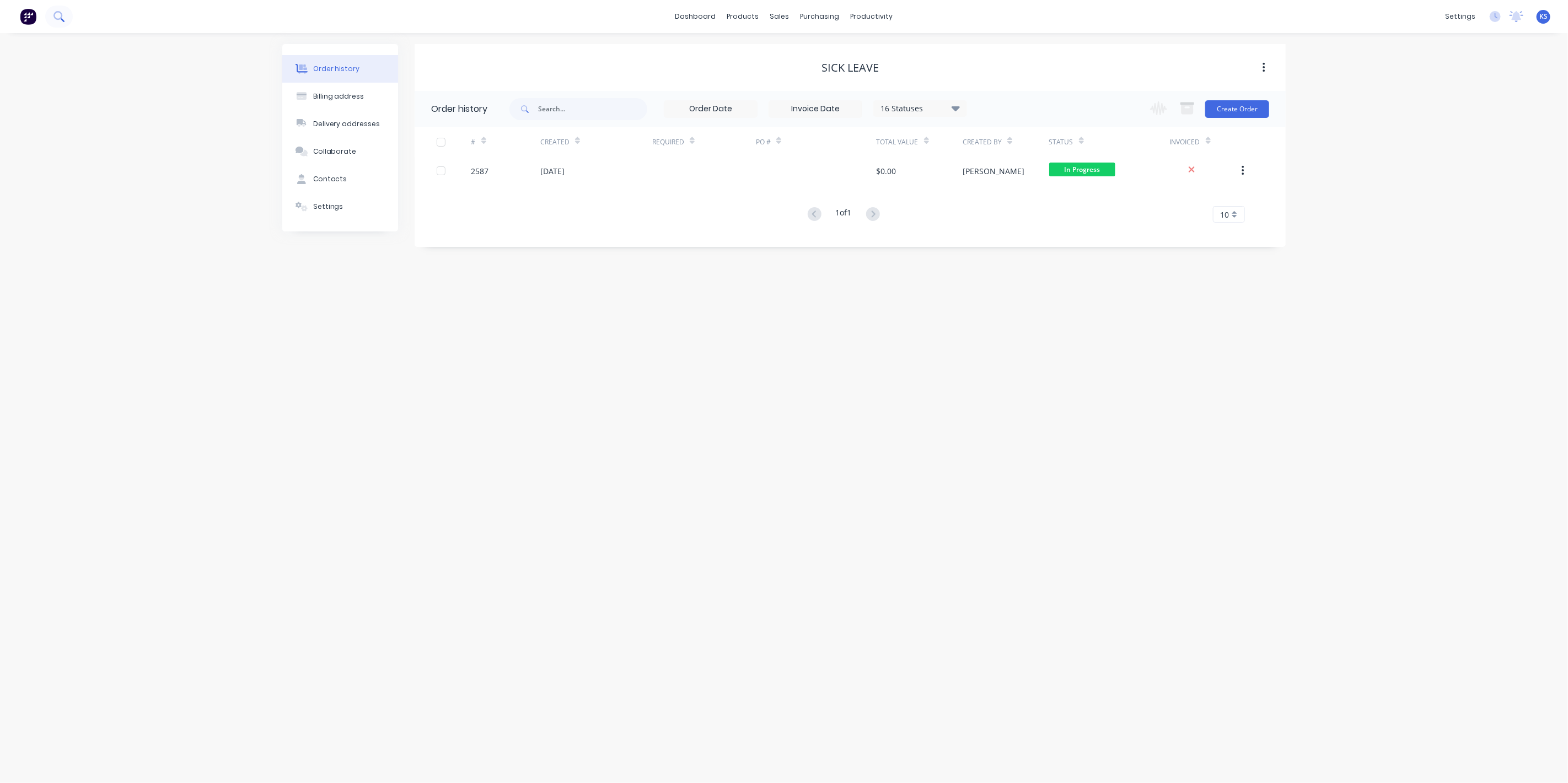
click at [63, 12] on icon at bounding box center [59, 16] width 10 height 10
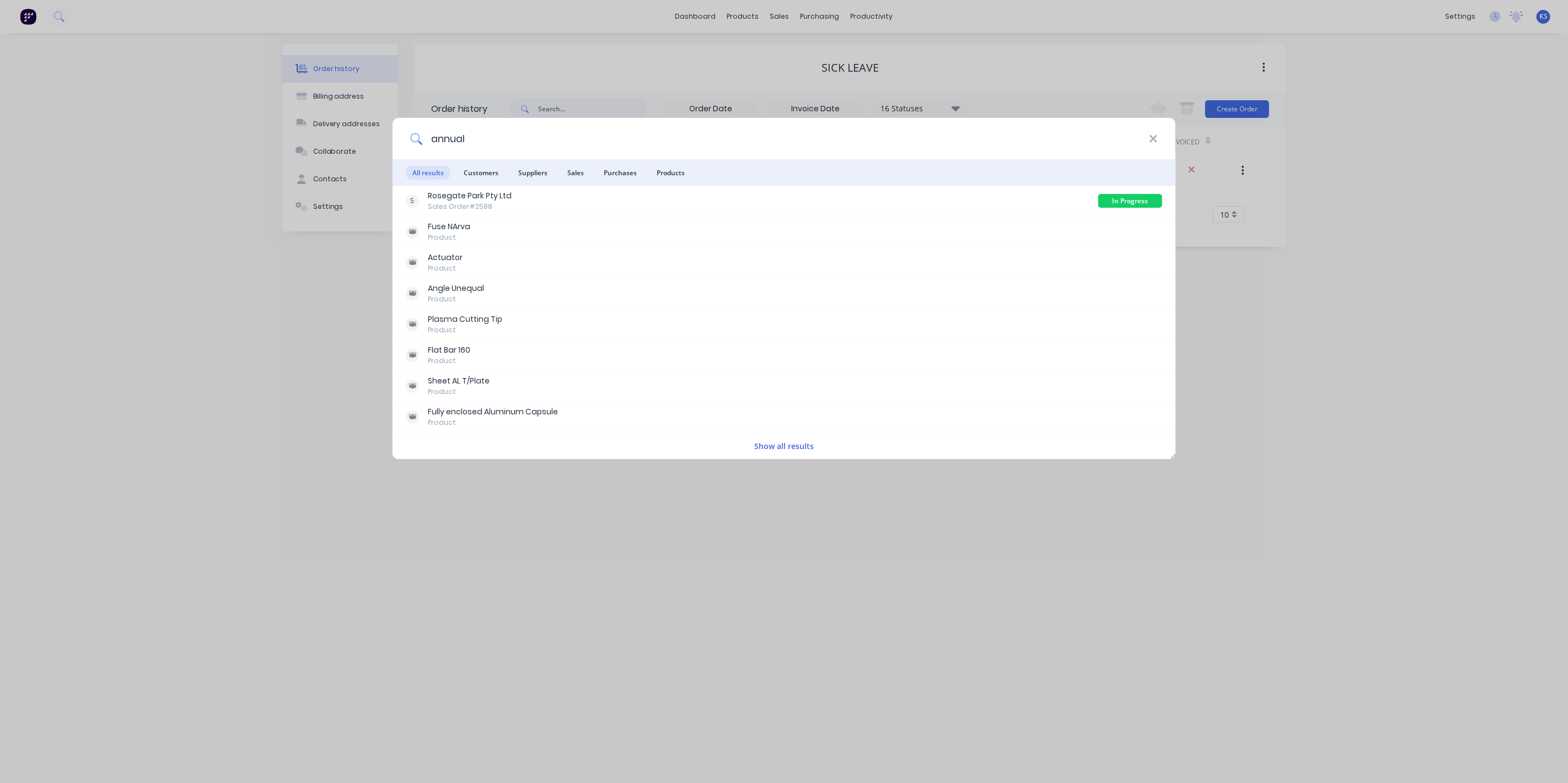
type input "annual"
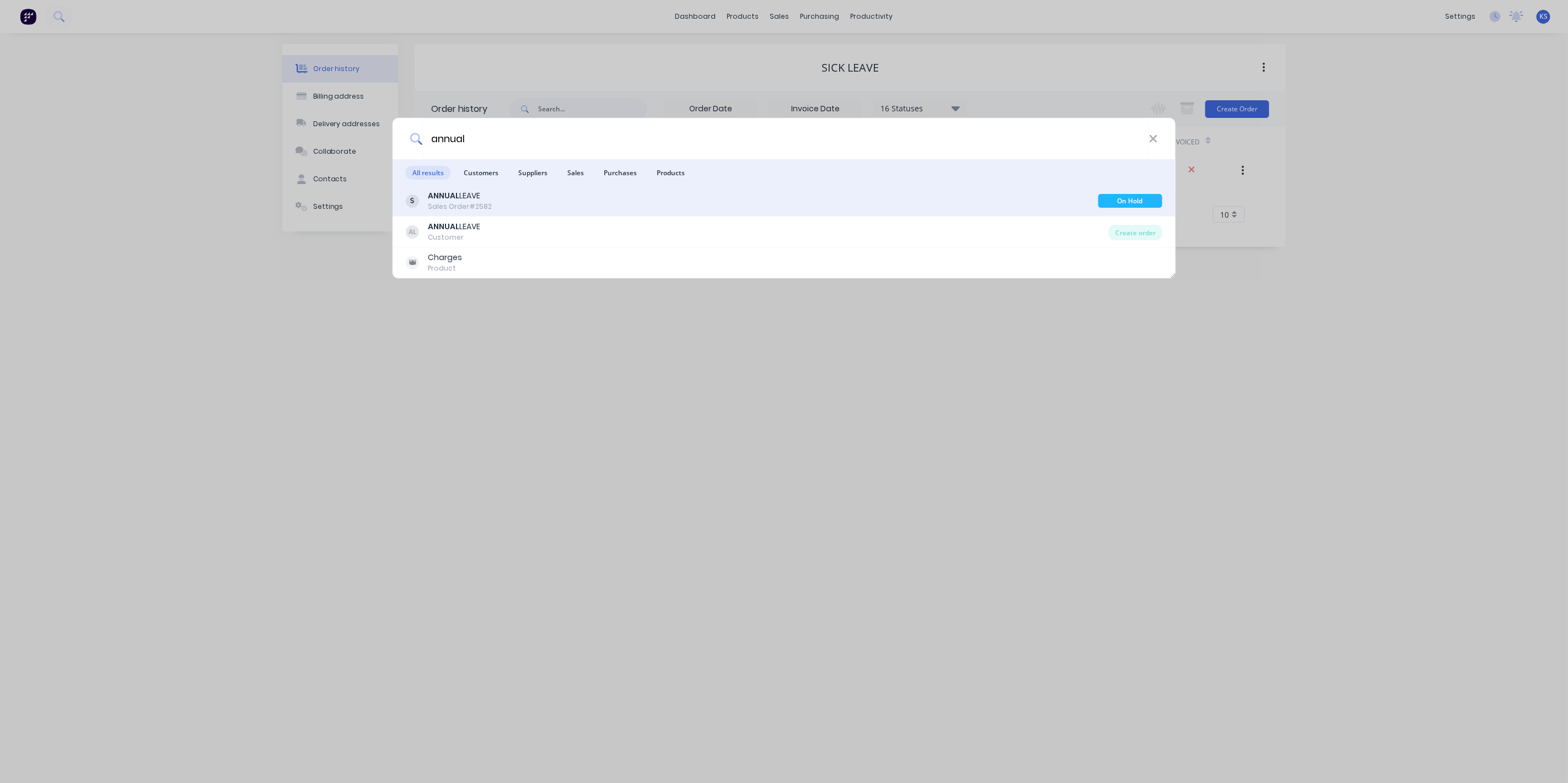
click at [543, 188] on div "ANNUAL LEAVE Sales Order #2582 On Hold" at bounding box center [784, 201] width 783 height 31
click at [475, 198] on div "ANNUAL LEAVE" at bounding box center [460, 196] width 64 height 11
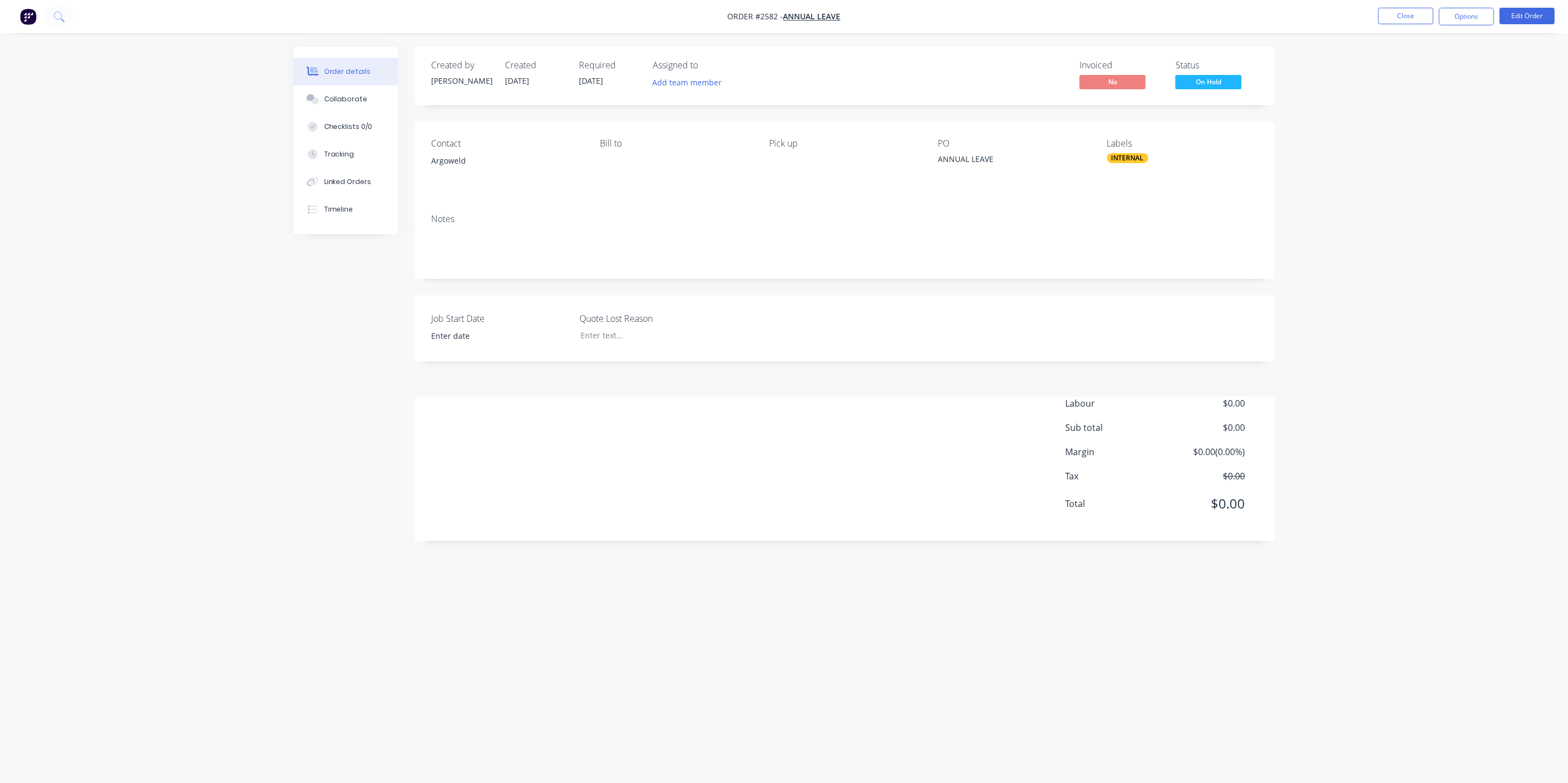
click at [1188, 83] on span "On Hold" at bounding box center [1209, 82] width 66 height 14
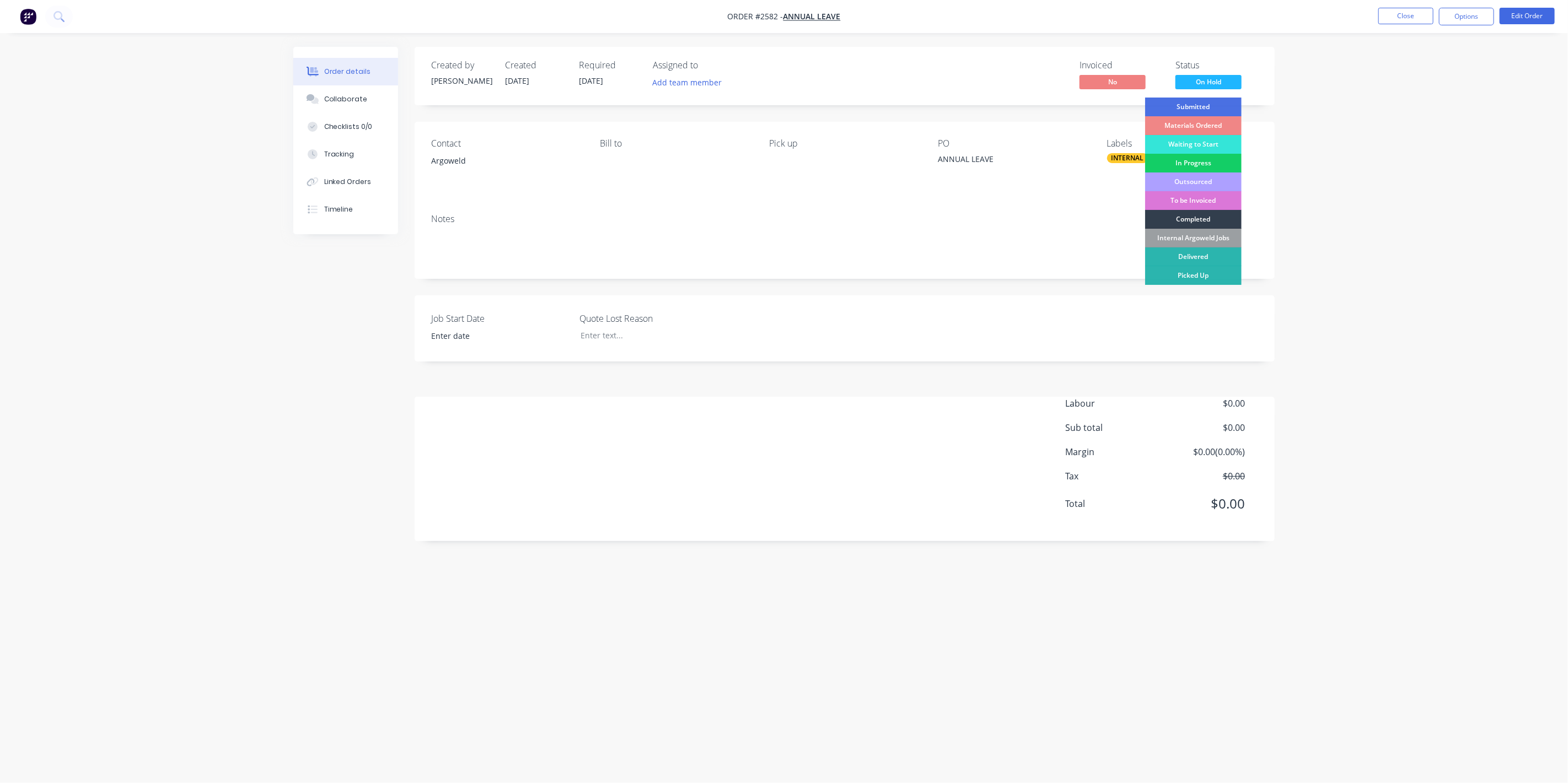
click at [1187, 161] on div "In Progress" at bounding box center [1193, 162] width 96 height 18
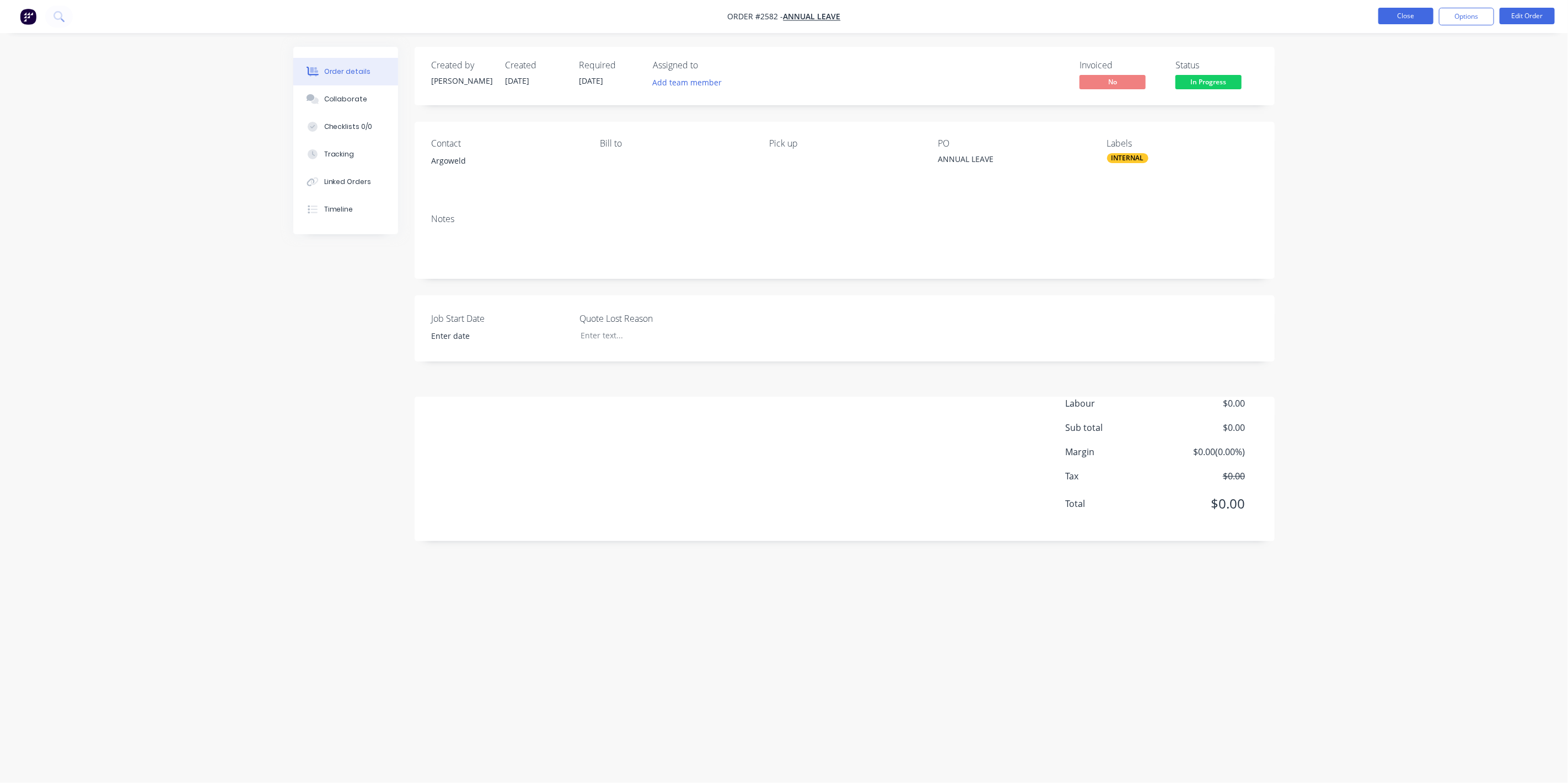
click at [1412, 10] on button "Close" at bounding box center [1405, 16] width 55 height 17
